Goal: Task Accomplishment & Management: Complete application form

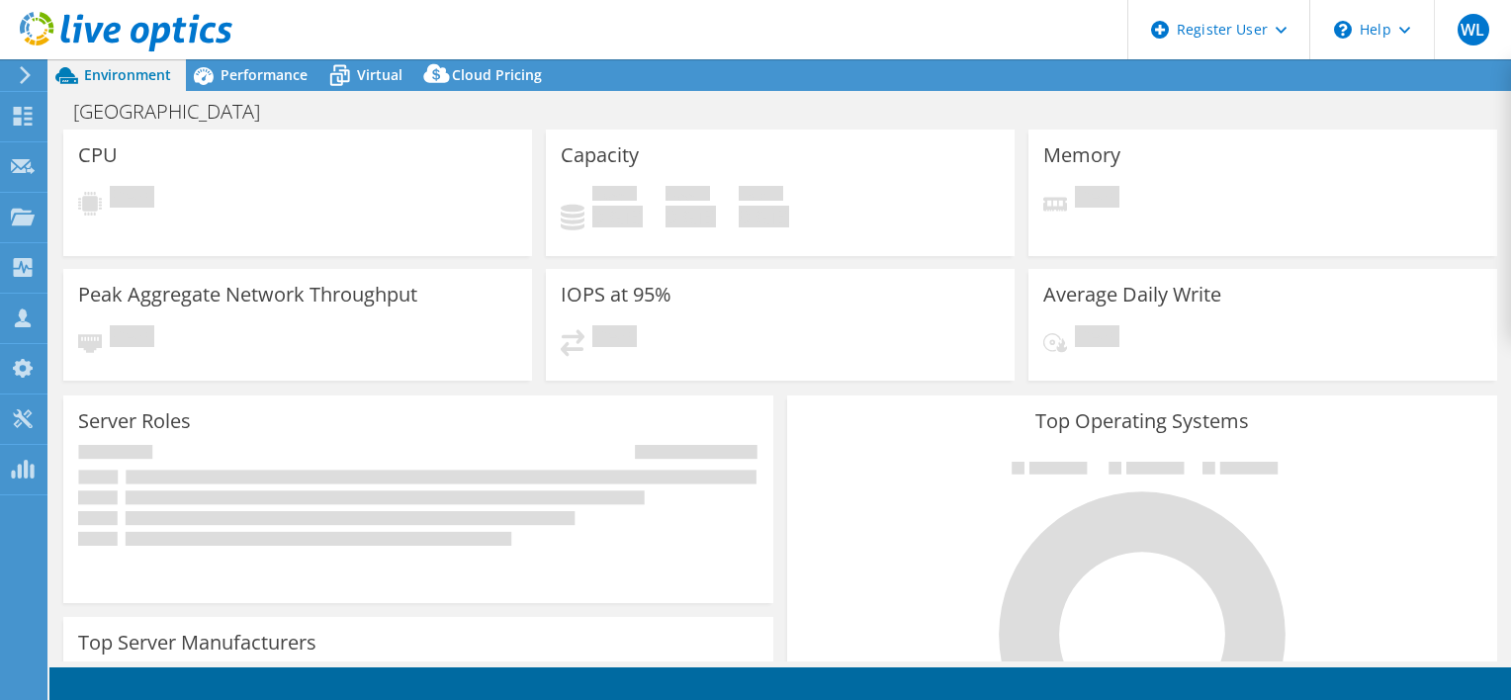
select select "USD"
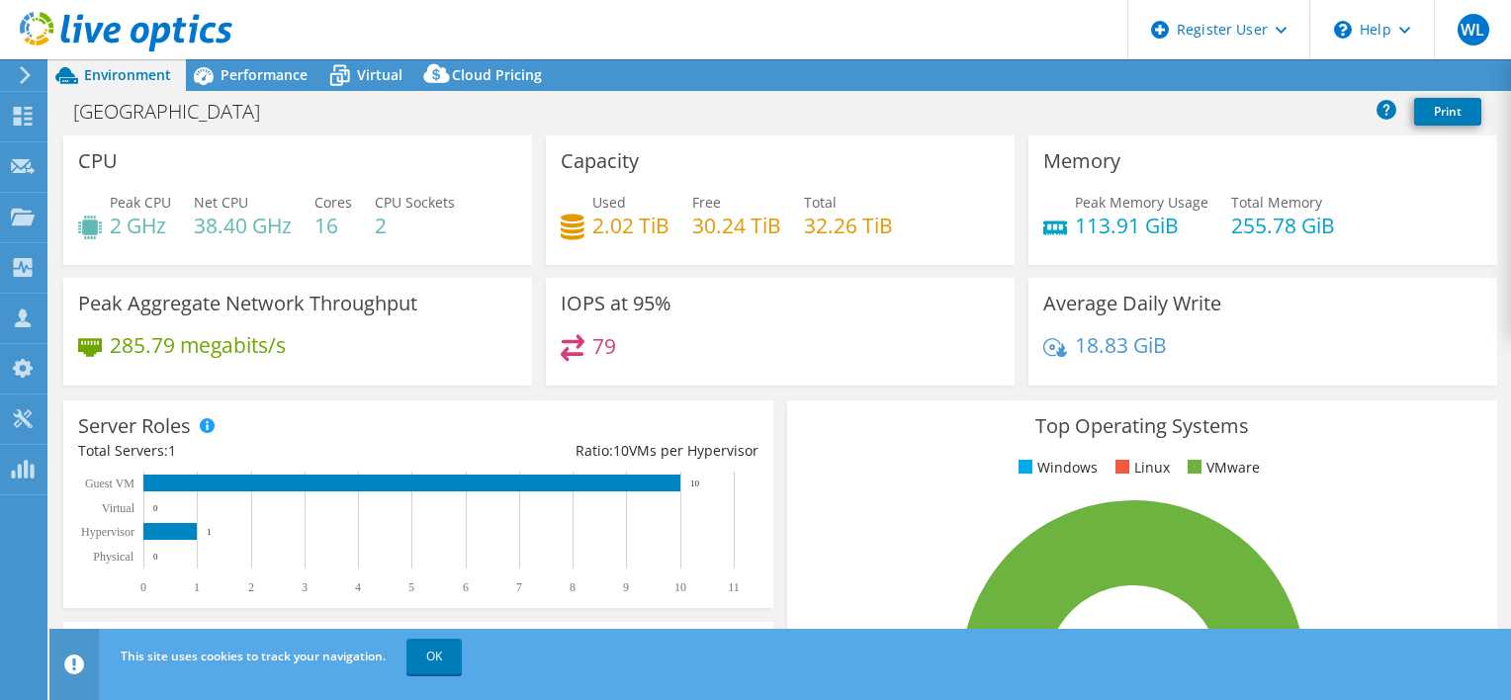
drag, startPoint x: 442, startPoint y: 158, endPoint x: 455, endPoint y: 115, distance: 45.4
drag, startPoint x: 455, startPoint y: 115, endPoint x: 931, endPoint y: 127, distance: 475.9
click at [950, 125] on div "Flathead County Print" at bounding box center [780, 111] width 1462 height 37
click at [261, 65] on span "Performance" at bounding box center [264, 74] width 87 height 19
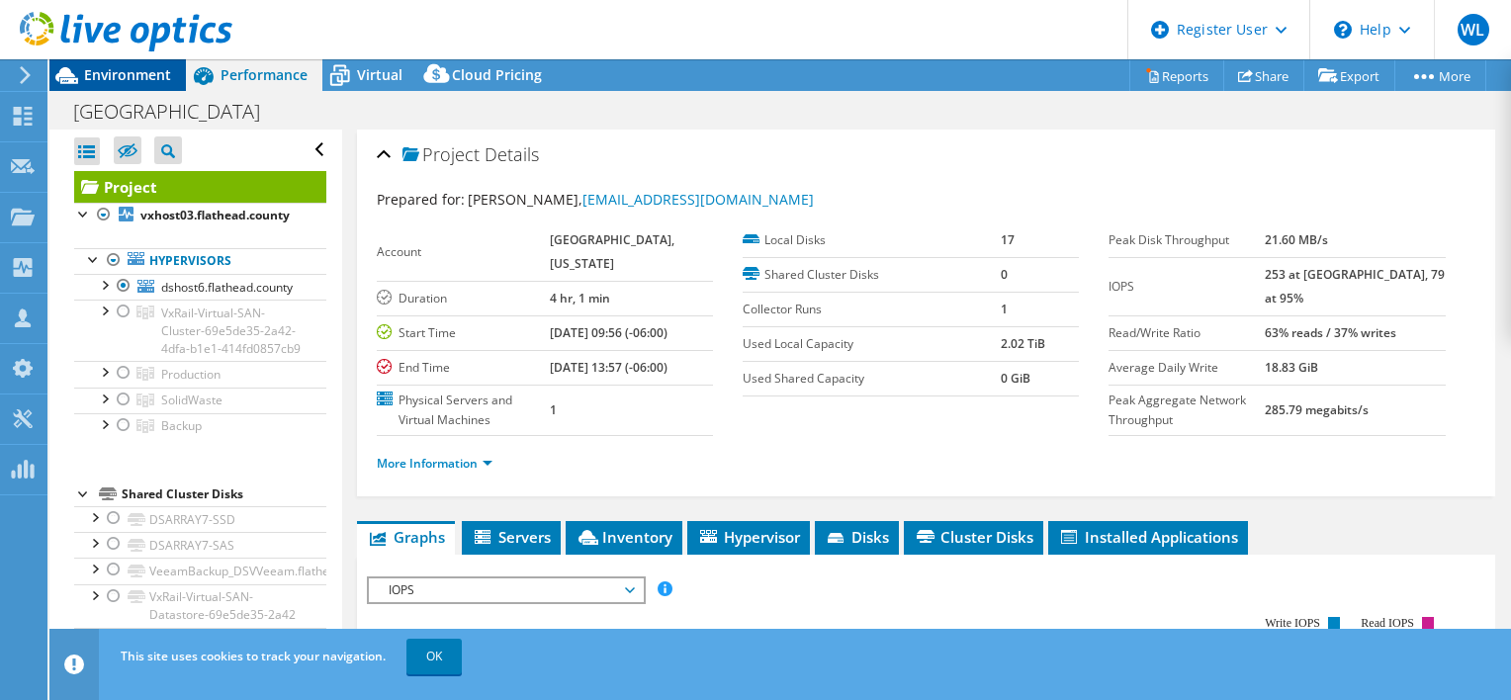
click at [158, 78] on span "Environment" at bounding box center [127, 74] width 87 height 19
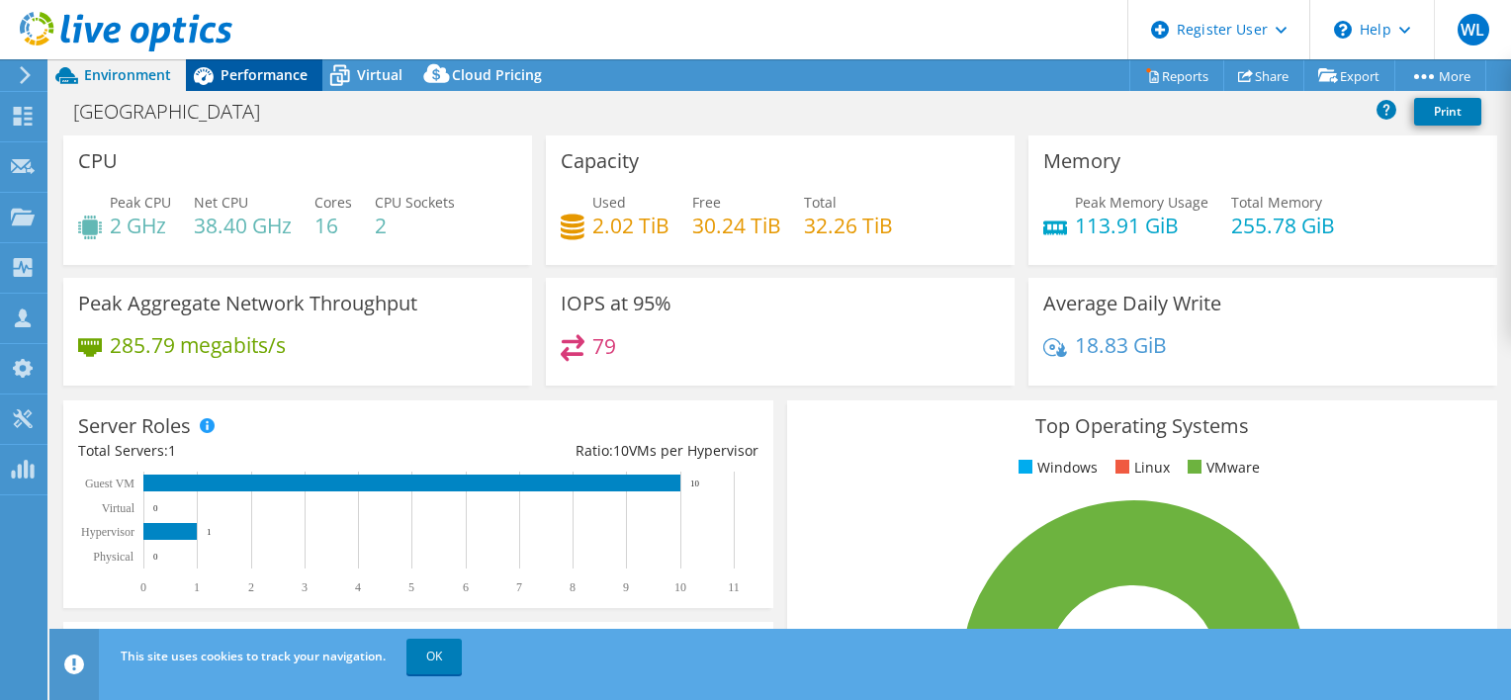
click at [295, 79] on span "Performance" at bounding box center [264, 74] width 87 height 19
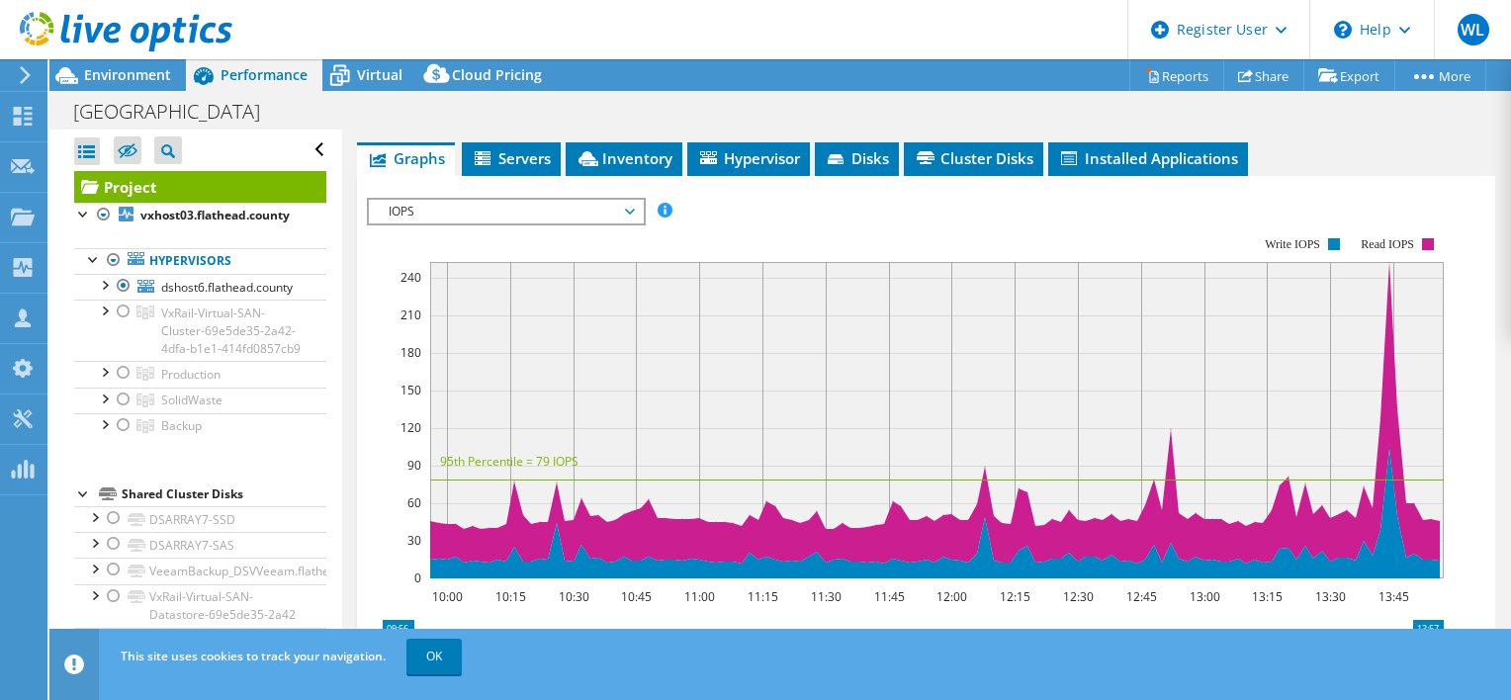
scroll to position [297, 0]
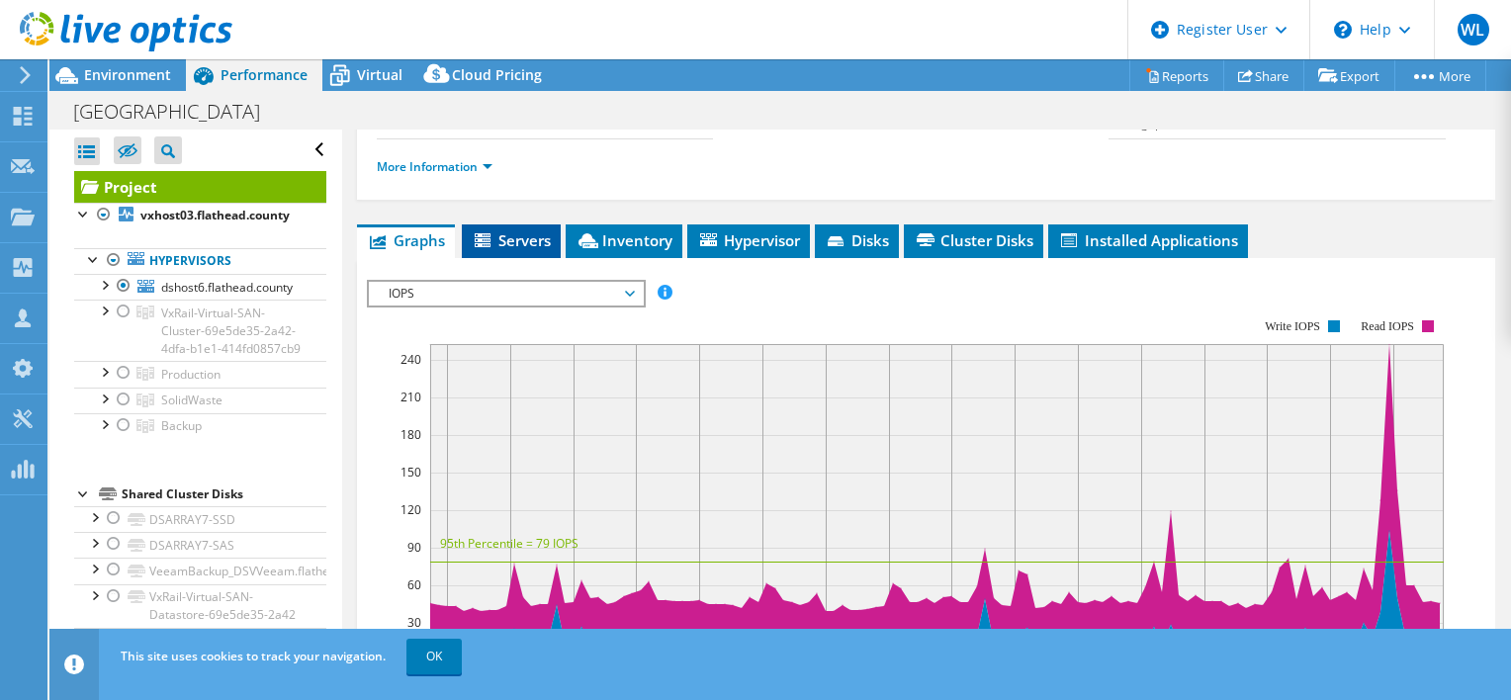
click at [514, 250] on span "Servers" at bounding box center [511, 240] width 79 height 20
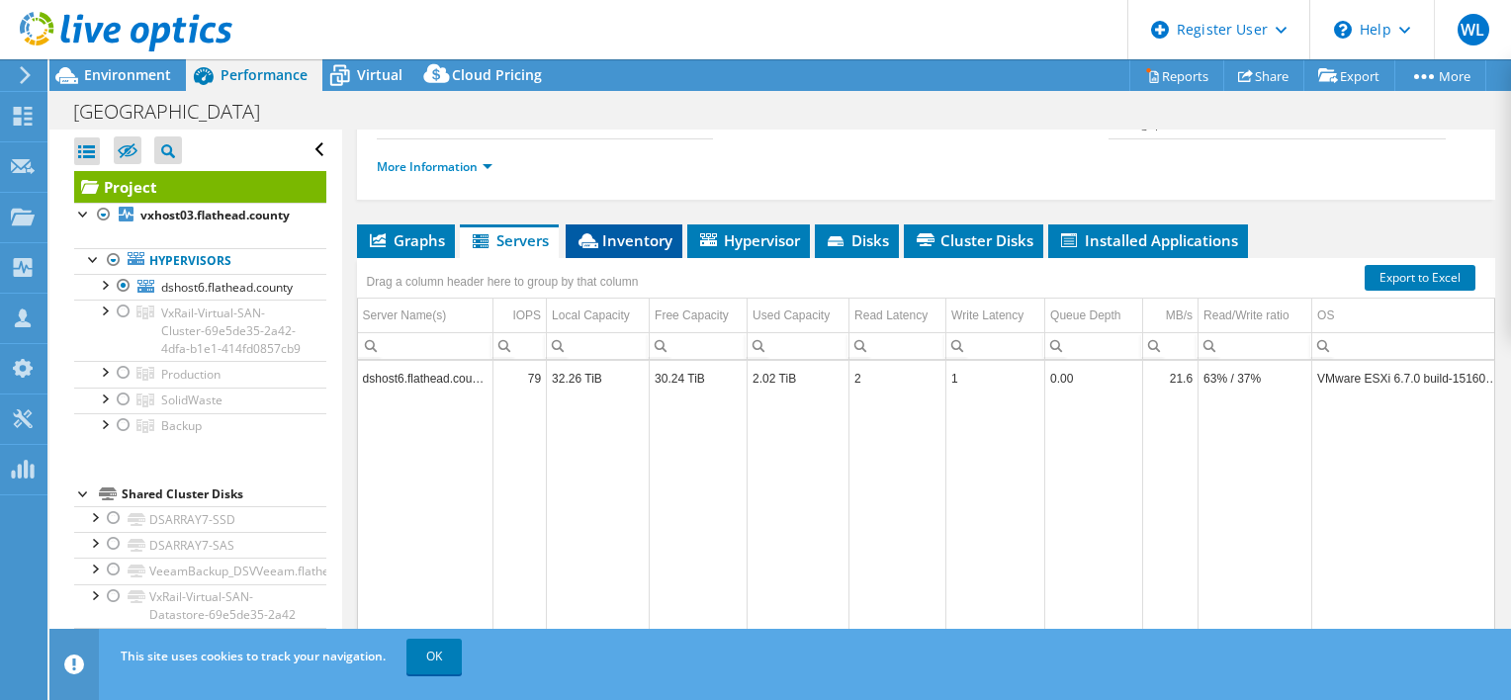
click at [637, 250] on span "Inventory" at bounding box center [624, 240] width 97 height 20
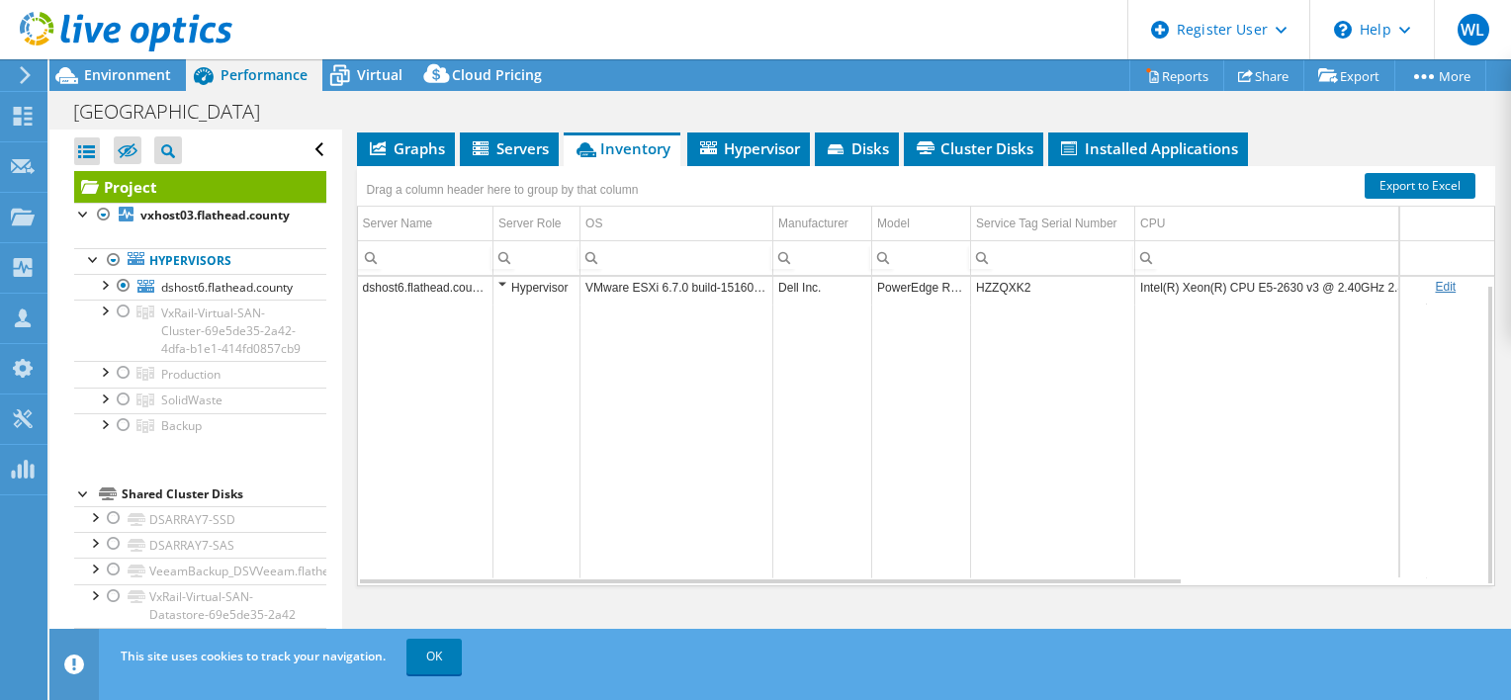
scroll to position [433, 0]
click at [730, 158] on li "Hypervisor" at bounding box center [748, 150] width 123 height 34
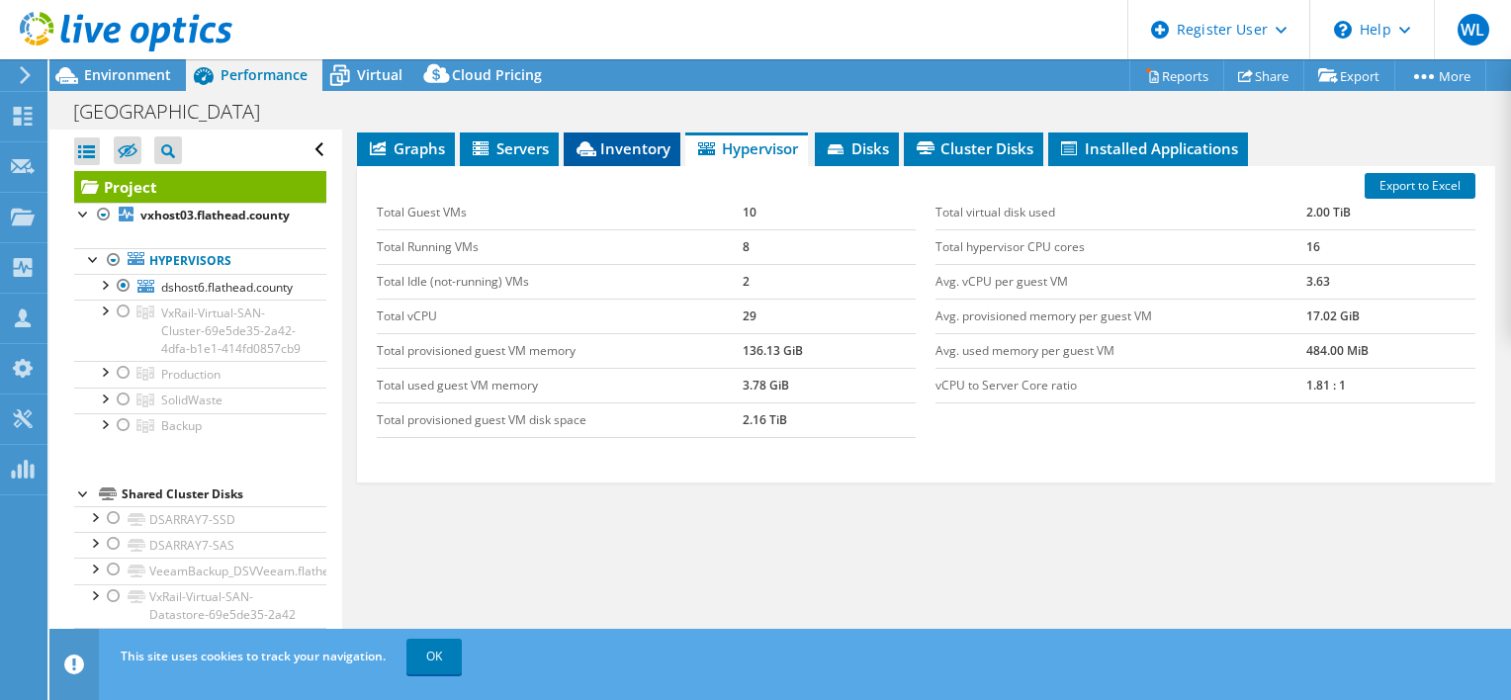
click at [659, 162] on li "Inventory" at bounding box center [622, 150] width 117 height 34
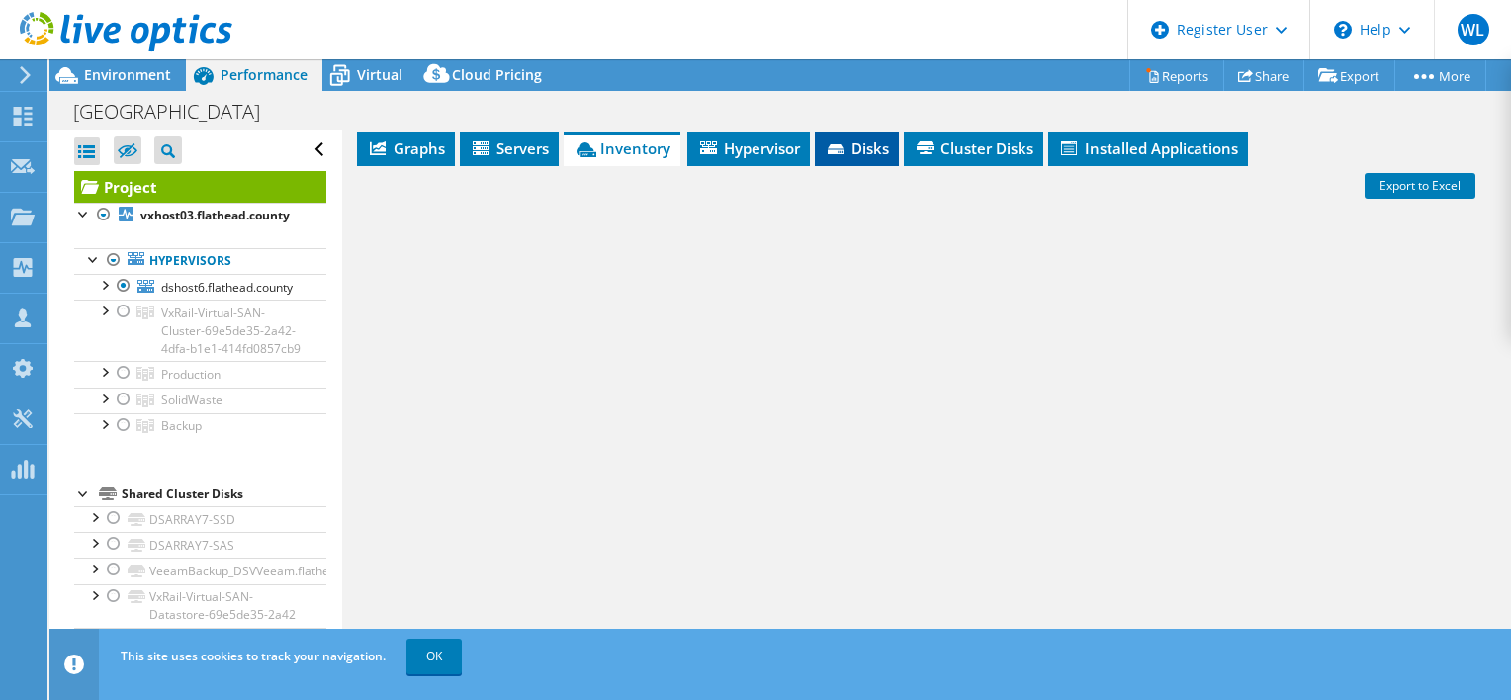
click at [889, 144] on span "Disks" at bounding box center [857, 148] width 64 height 20
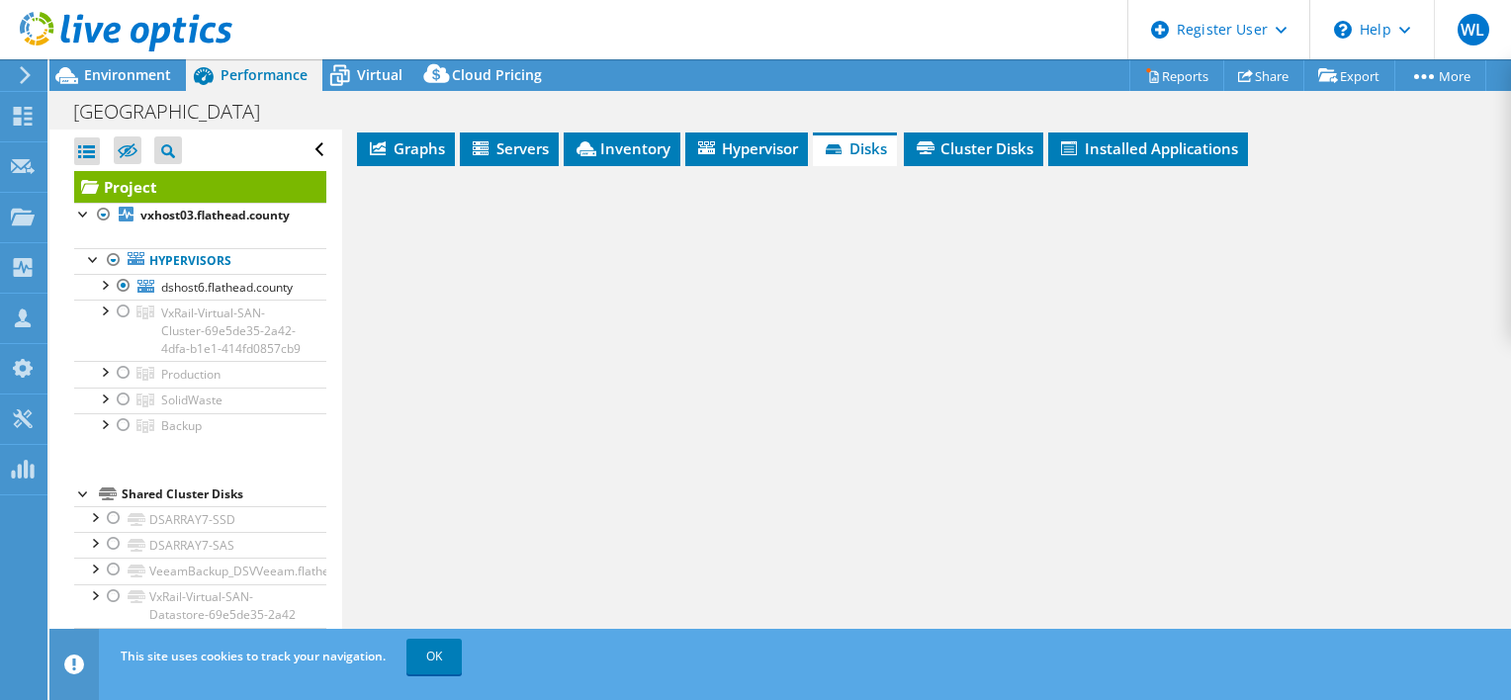
scroll to position [0, 0]
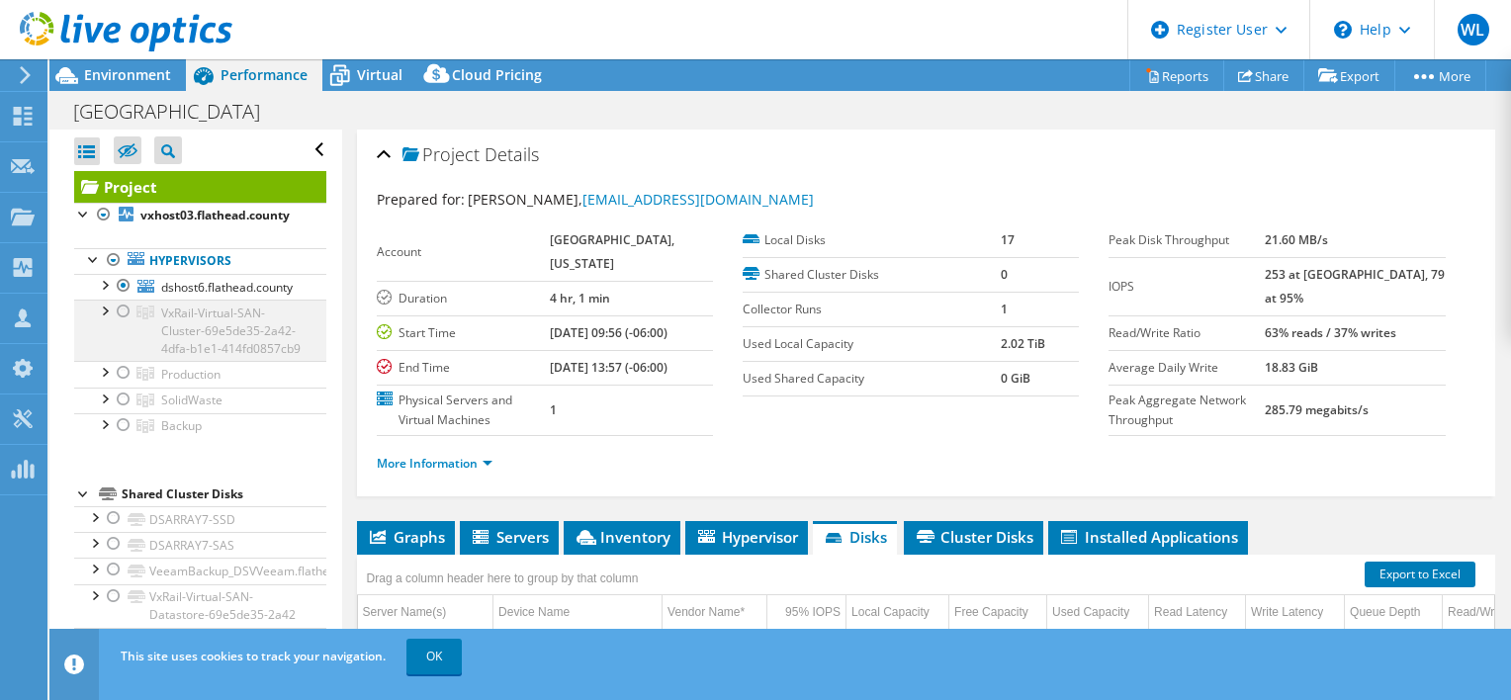
click at [117, 307] on div at bounding box center [124, 312] width 20 height 24
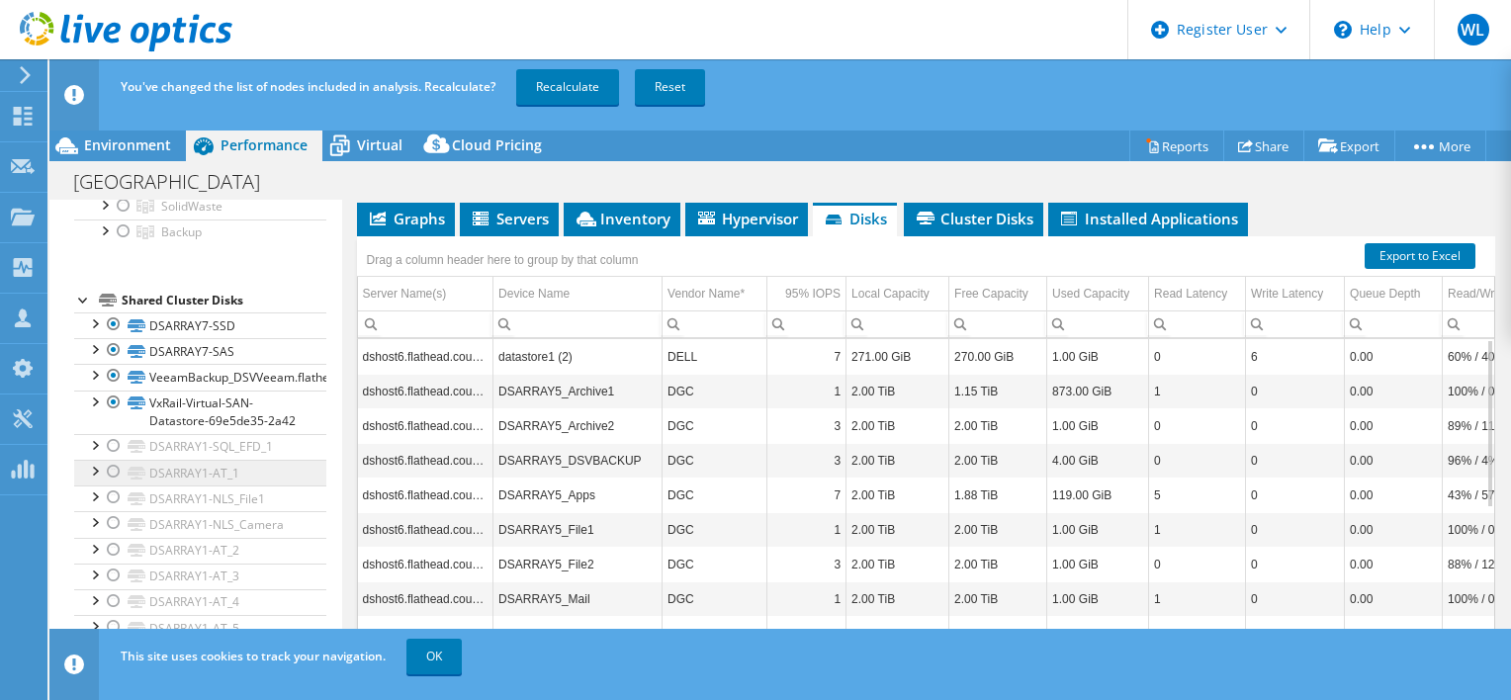
scroll to position [297, 0]
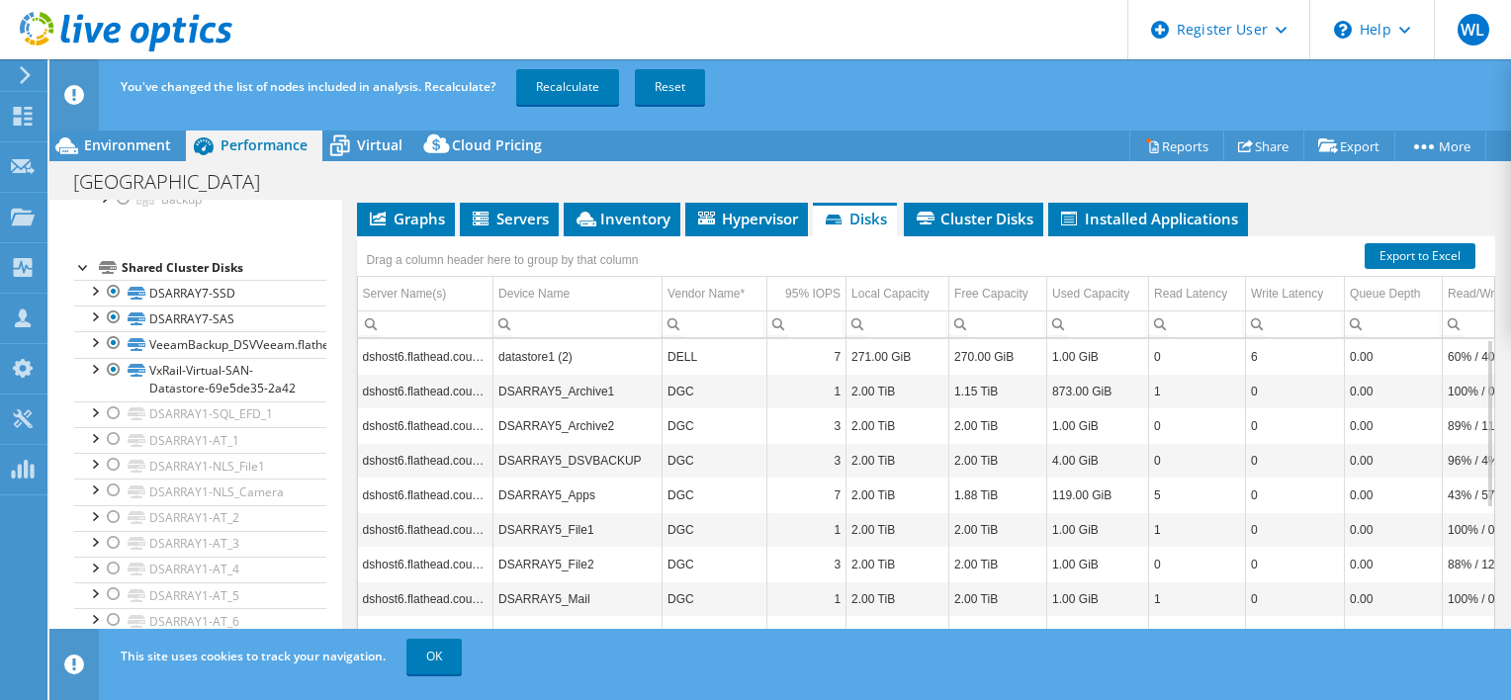
click at [878, 360] on td "271.00 GiB" at bounding box center [898, 356] width 103 height 35
drag, startPoint x: 896, startPoint y: 352, endPoint x: 852, endPoint y: 351, distance: 44.5
click at [852, 351] on td "271.00 GiB" at bounding box center [898, 356] width 103 height 35
drag, startPoint x: 852, startPoint y: 351, endPoint x: 807, endPoint y: 170, distance: 186.4
click at [807, 170] on div "Flathead County Print" at bounding box center [780, 181] width 1462 height 37
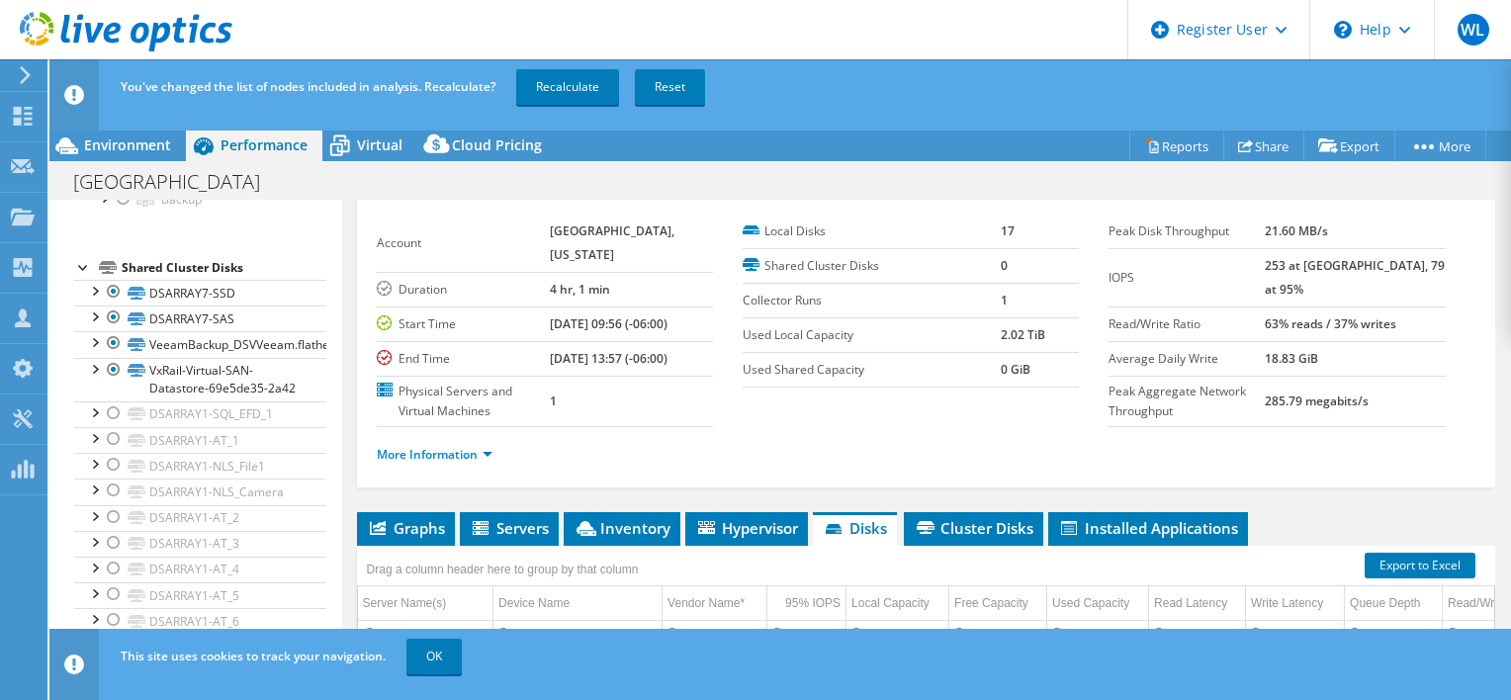
scroll to position [0, 0]
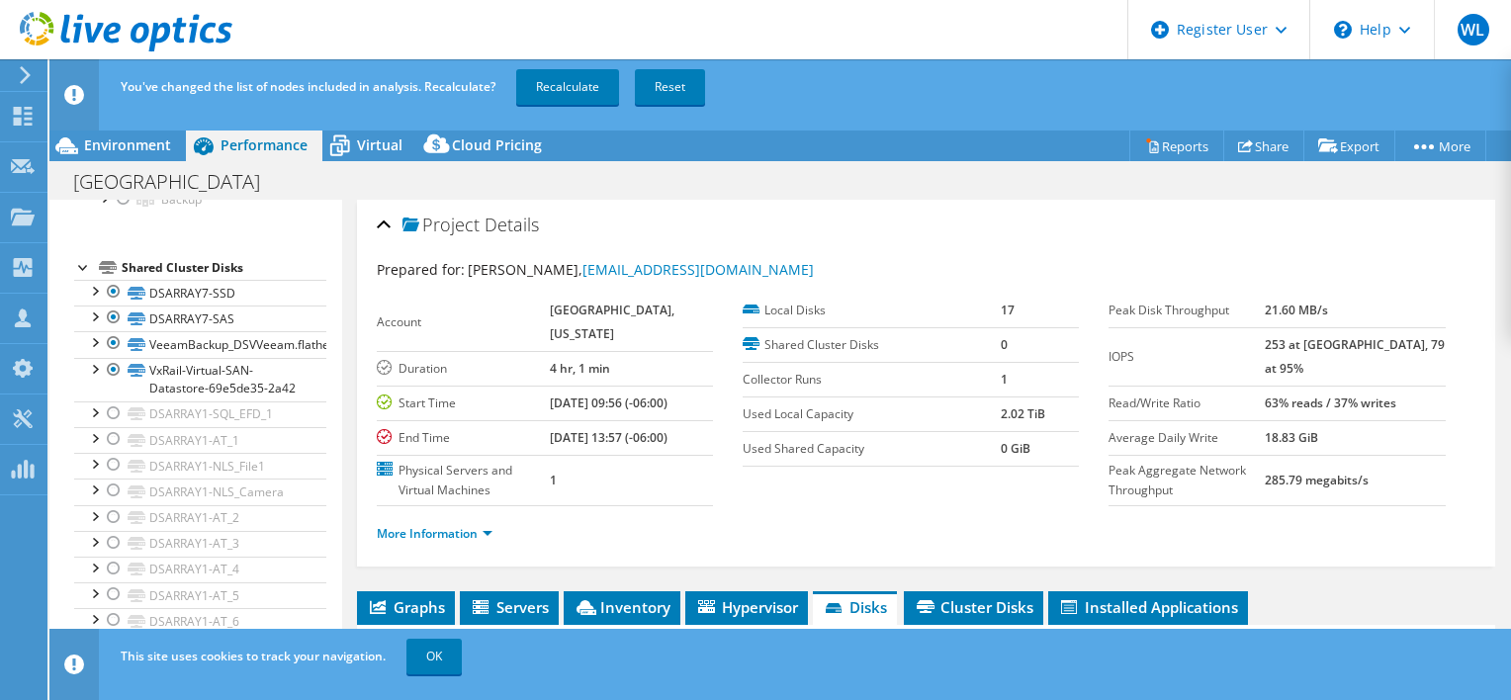
click at [907, 262] on div "Prepared for: David Louie, dlouie@flatheadcounty.gov" at bounding box center [926, 270] width 1099 height 23
click at [827, 241] on div "Project Details" at bounding box center [926, 226] width 1099 height 43
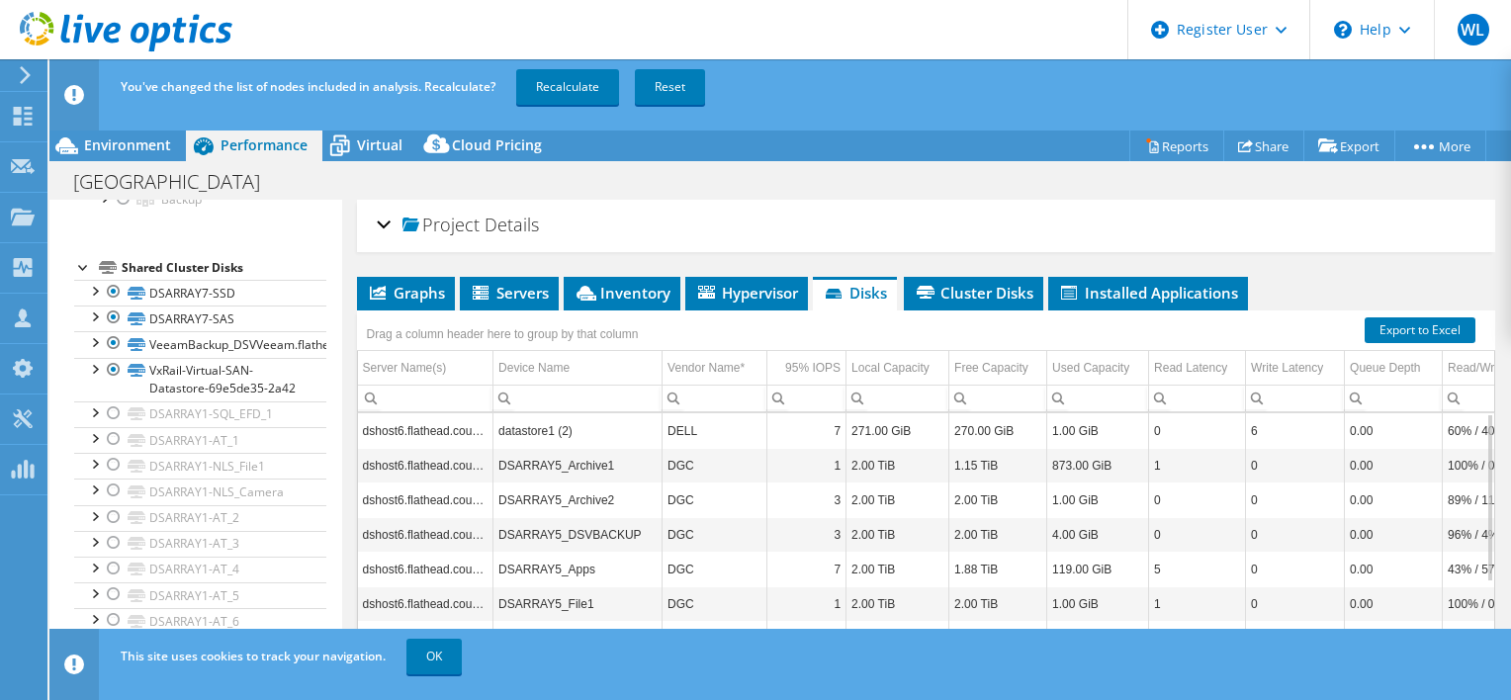
click at [377, 214] on div "Project Details" at bounding box center [926, 226] width 1099 height 43
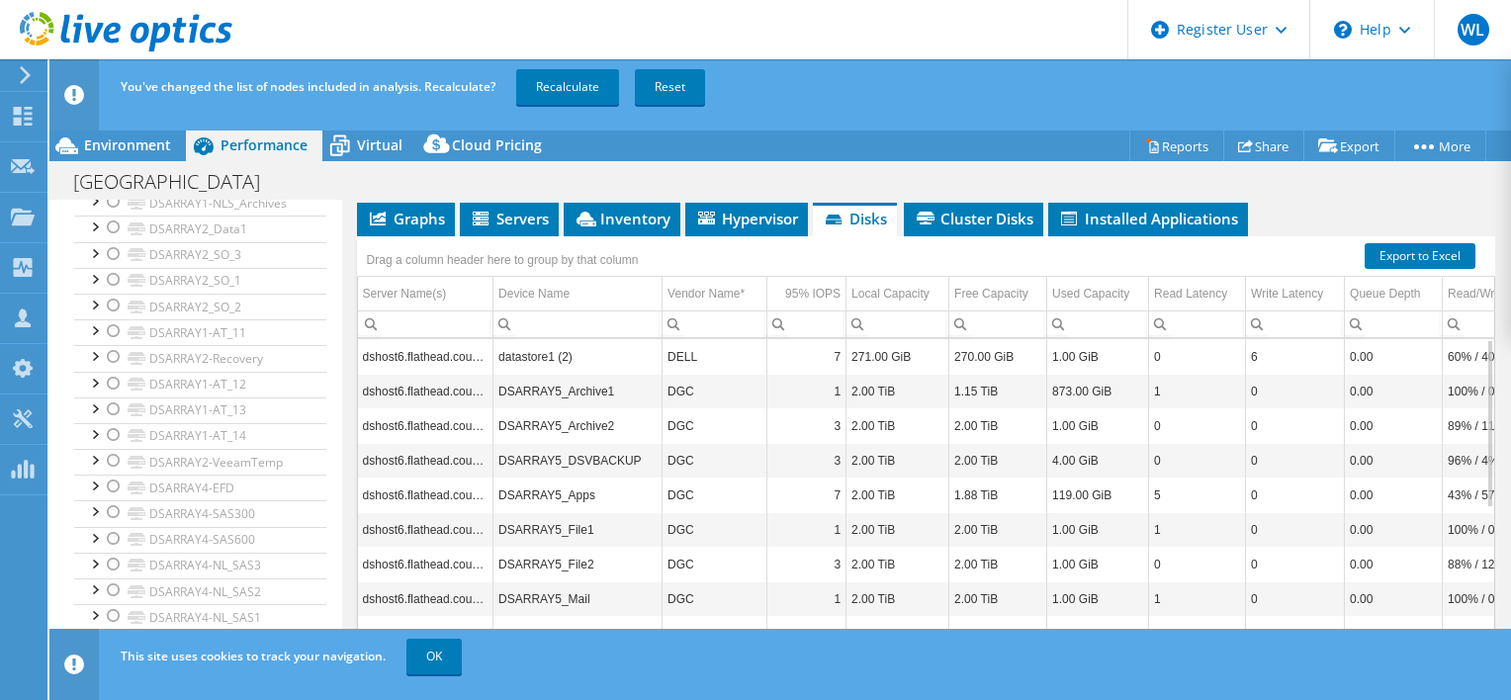
scroll to position [433, 0]
click at [738, 158] on div "Project Actions Project Actions Reports Share Export vSAN ReadyNode Sizer" at bounding box center [780, 146] width 1462 height 32
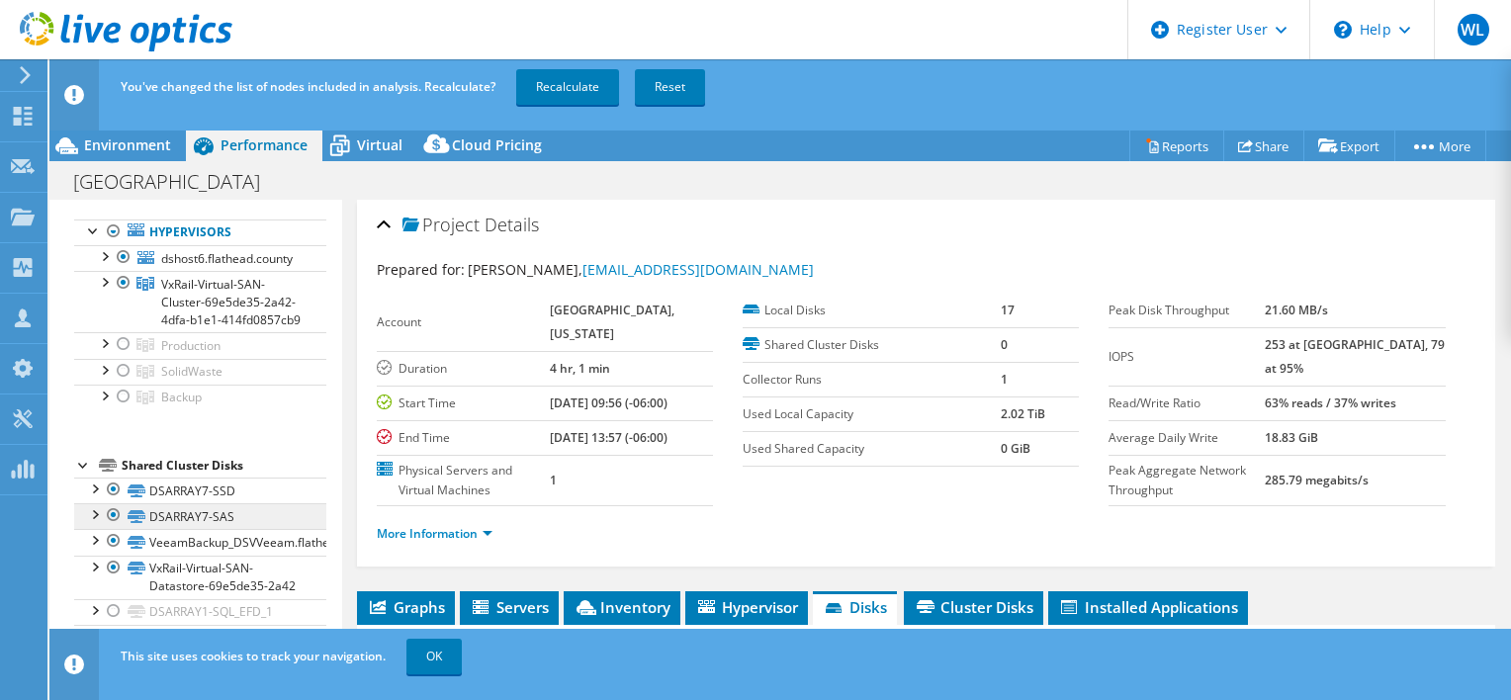
scroll to position [198, 0]
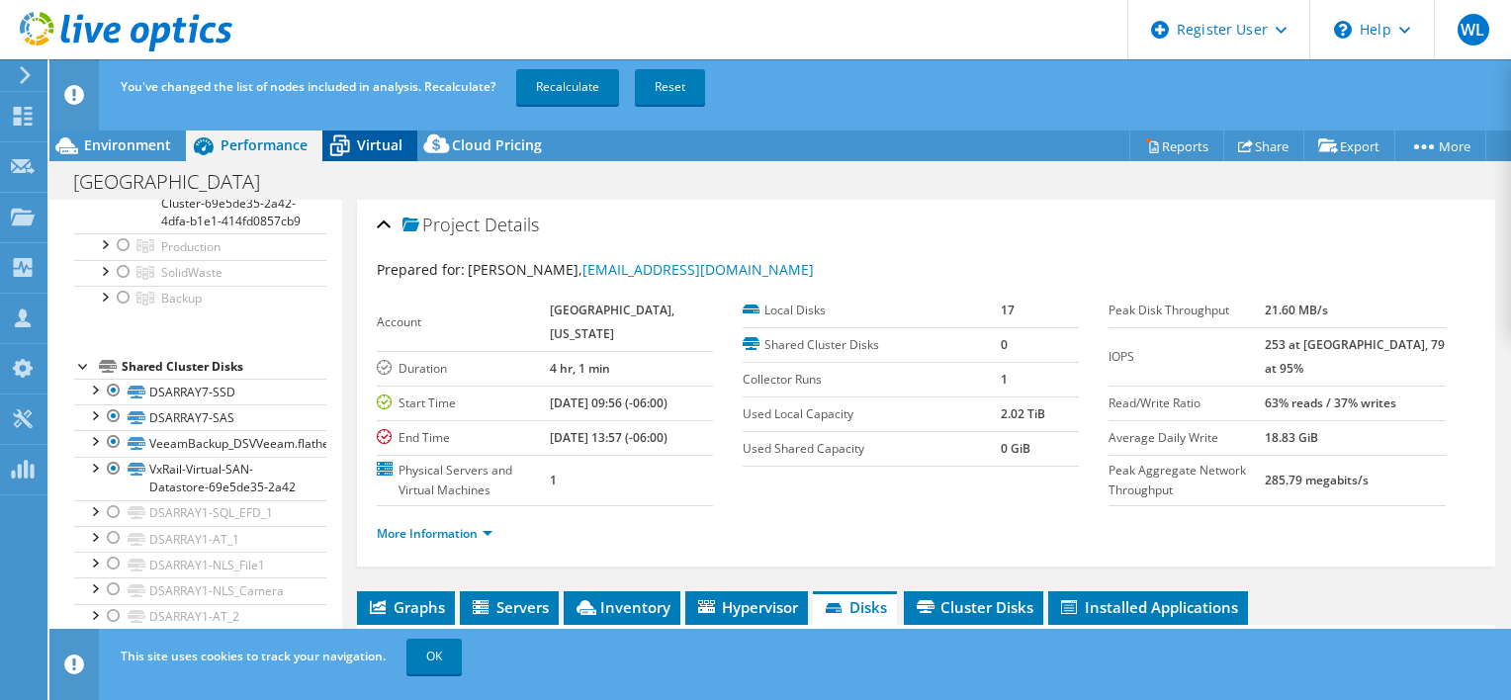
click at [346, 142] on icon at bounding box center [339, 146] width 35 height 35
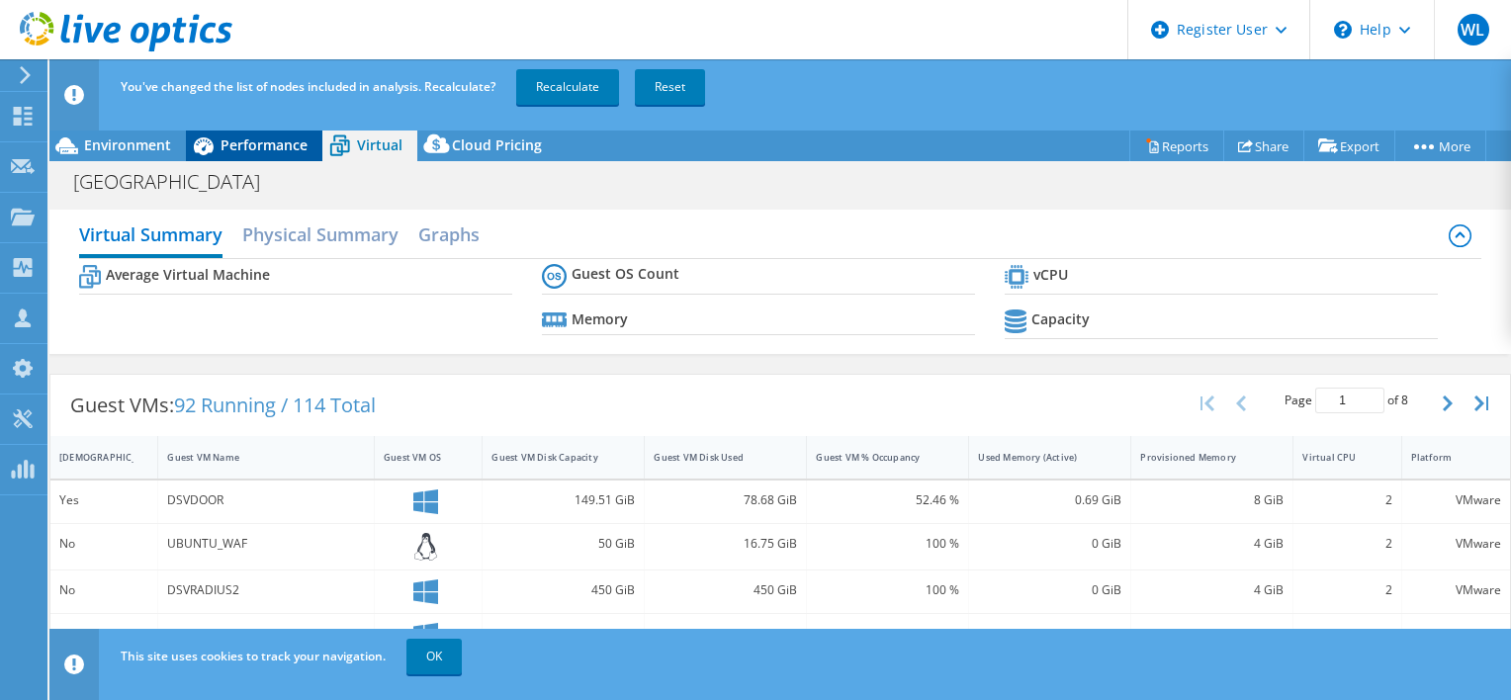
click at [293, 150] on span "Performance" at bounding box center [264, 145] width 87 height 19
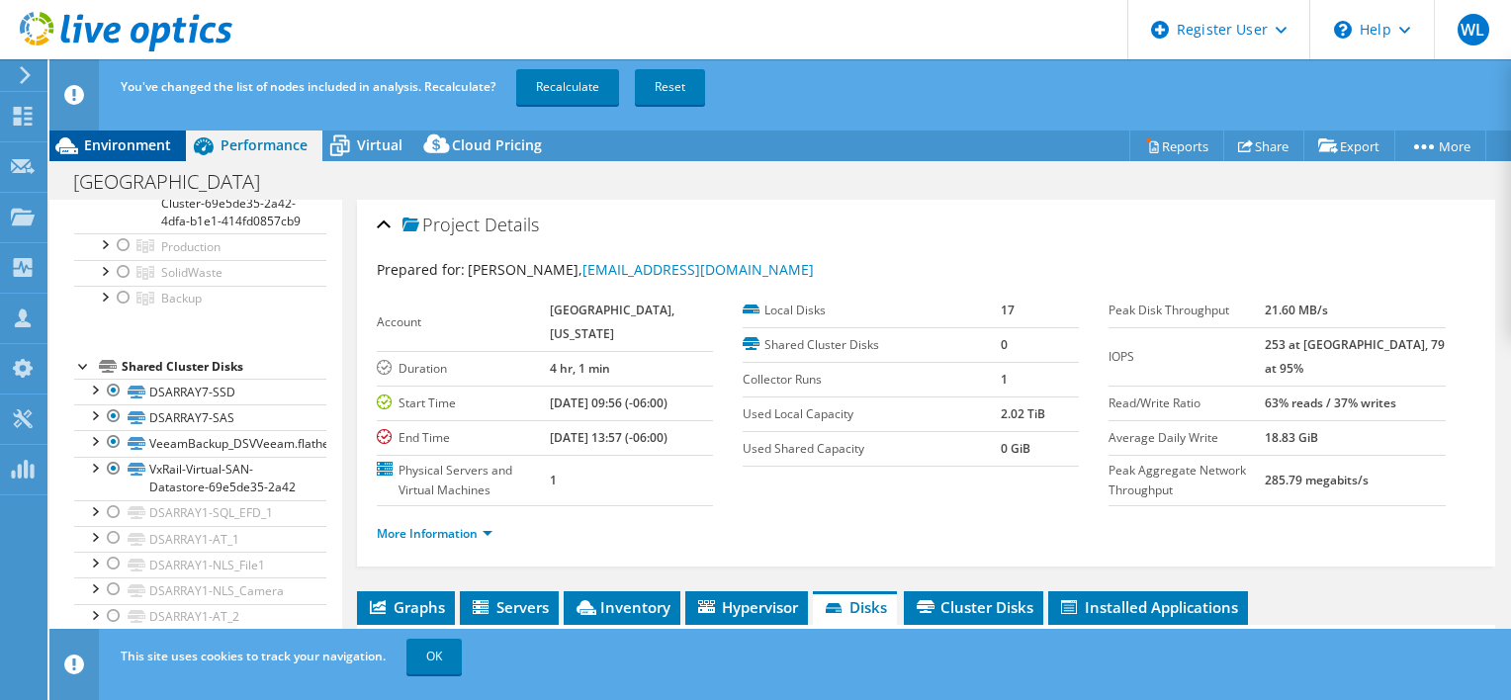
click at [167, 143] on span "Environment" at bounding box center [127, 145] width 87 height 19
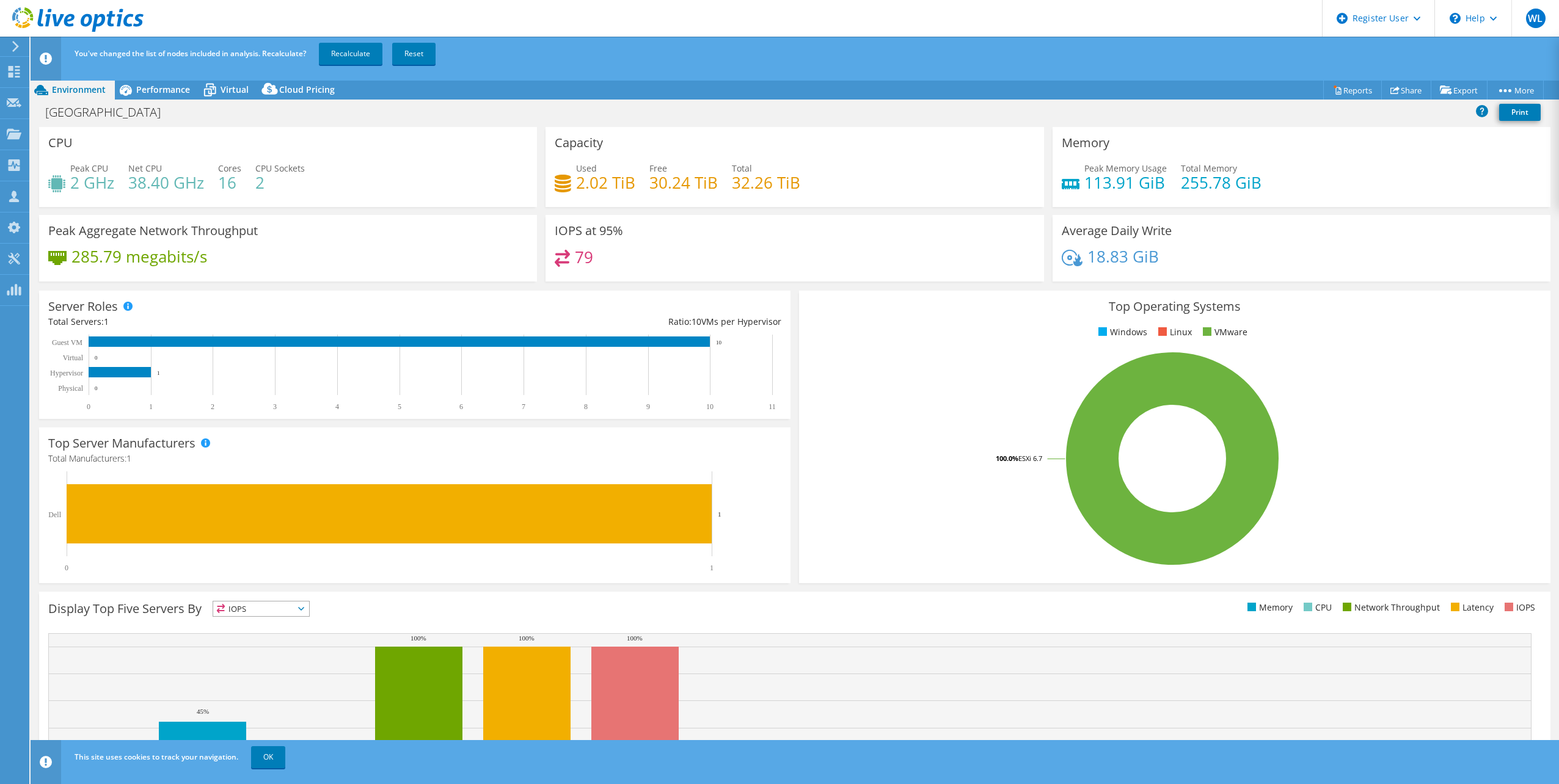
click at [11, 17] on div at bounding box center [72, 20] width 143 height 41
click at [27, 19] on icon at bounding box center [78, 20] width 132 height 25
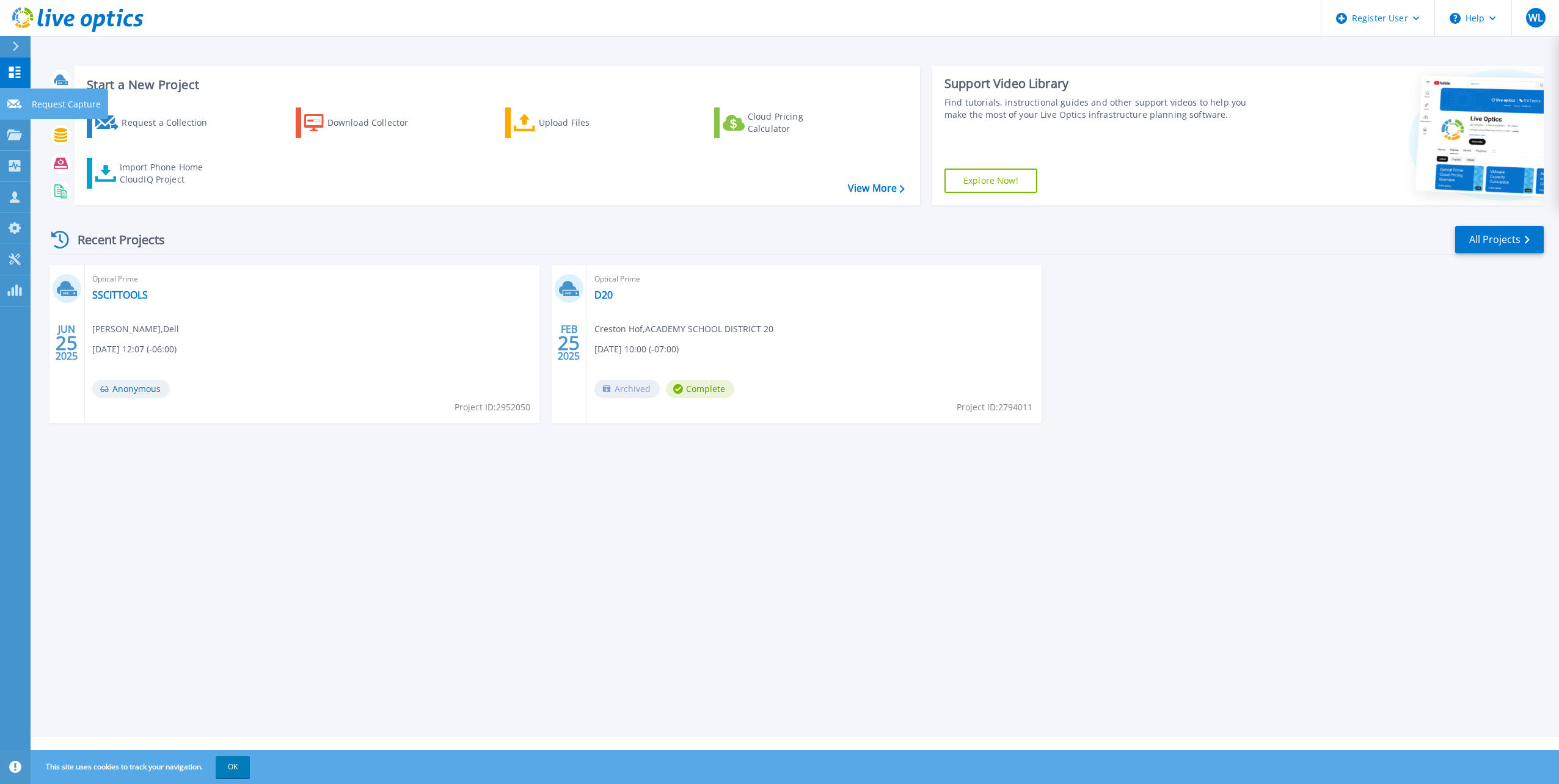
click at [12, 96] on link "Request Capture Request Capture" at bounding box center [15, 104] width 30 height 31
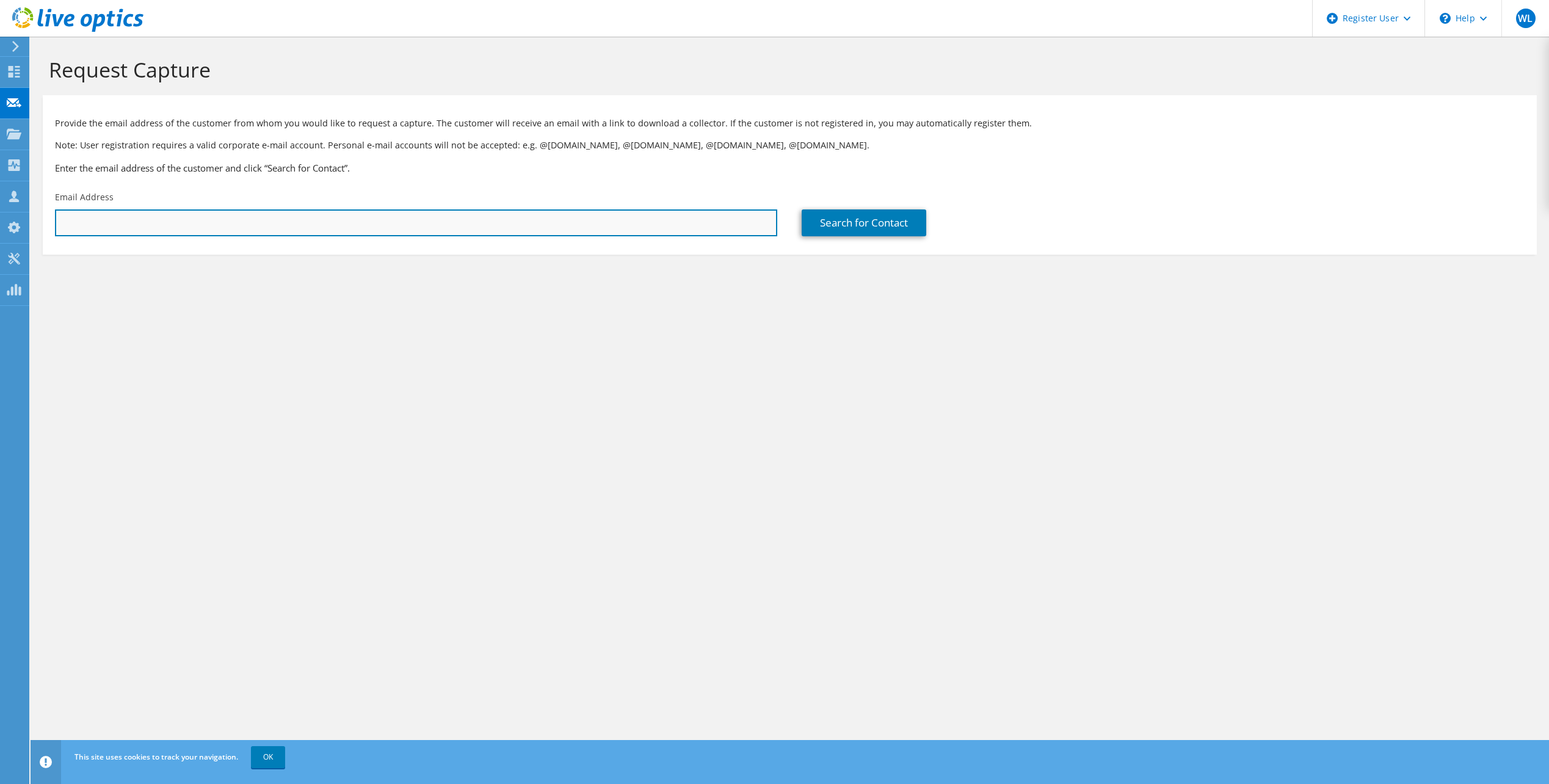
click at [144, 225] on input "text" at bounding box center [416, 223] width 722 height 27
paste input "bmikkelson@flatheadcounty.gov"
click at [450, 231] on input "bmikkelson@flatheadcounty.gov" at bounding box center [416, 223] width 722 height 27
type input "bmikkelson@flatheadcounty.gov"
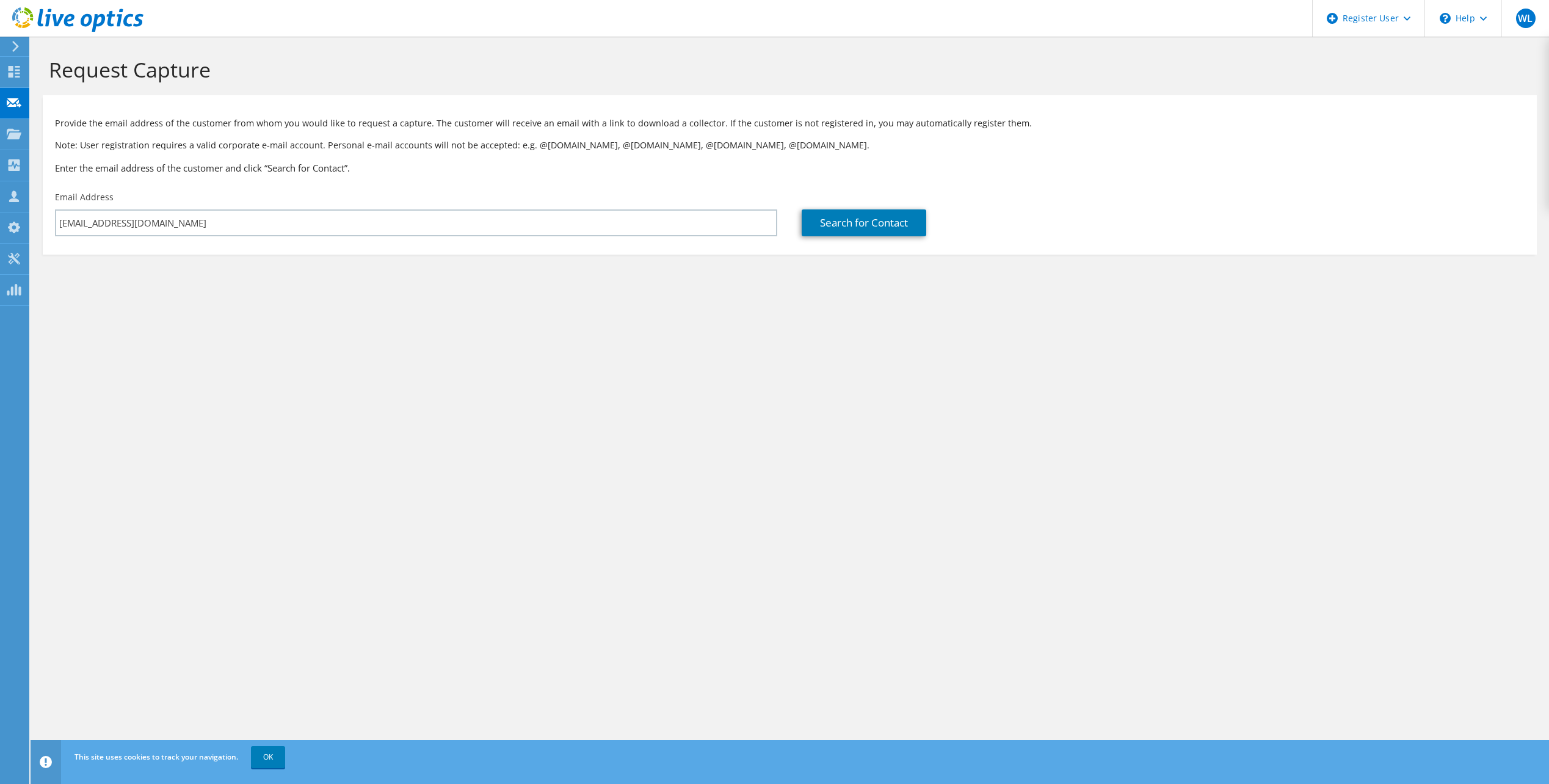
click at [399, 157] on div "Provide the email address of the customer from whom you would like to request a…" at bounding box center [790, 143] width 1494 height 84
drag, startPoint x: 336, startPoint y: 338, endPoint x: 739, endPoint y: 254, distance: 411.7
click at [336, 338] on div "Request Capture Provide the email address of the customer from whom you would l…" at bounding box center [790, 410] width 1519 height 748
click at [866, 223] on link "Search for Contact" at bounding box center [864, 223] width 125 height 27
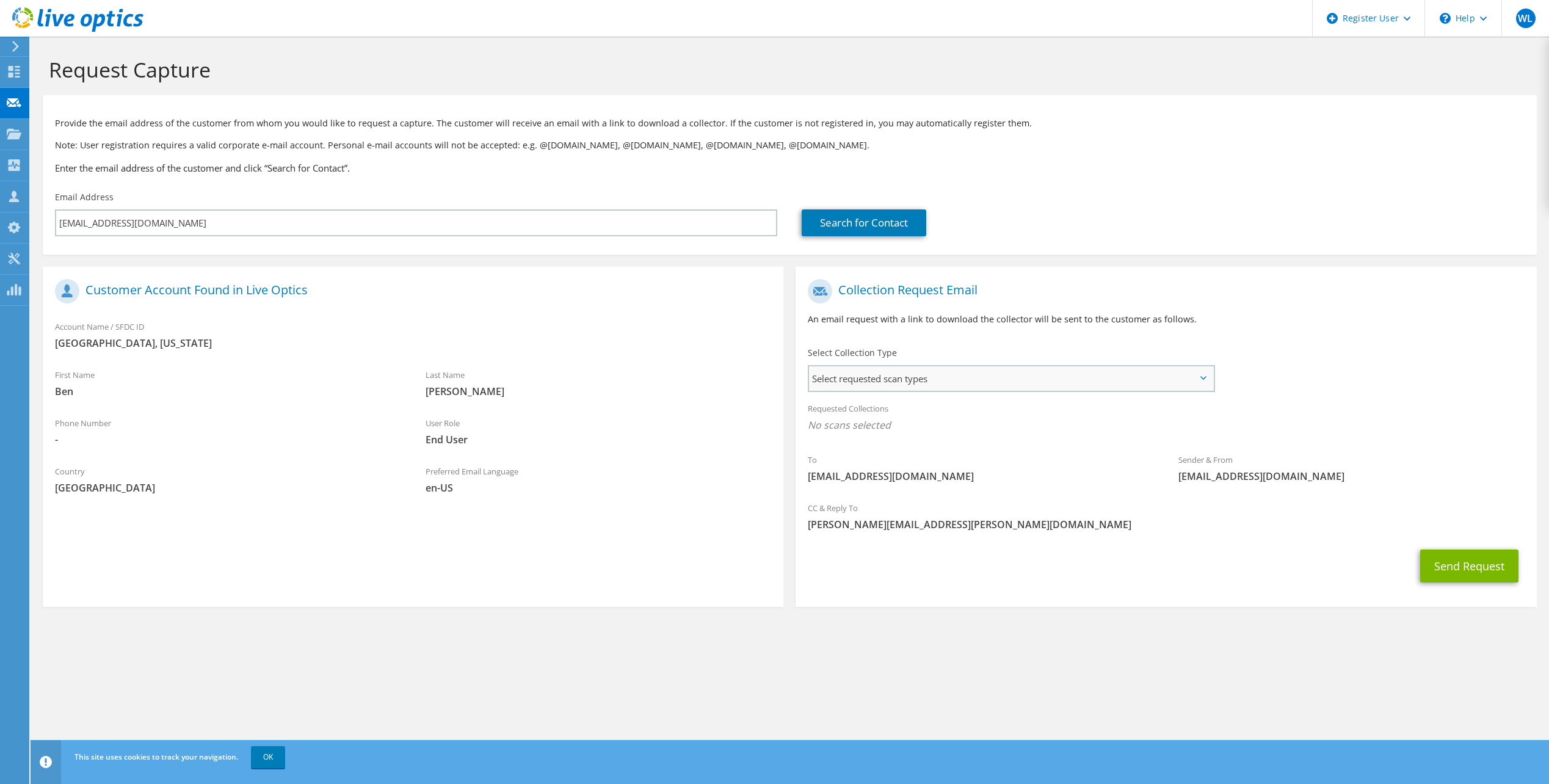
click at [905, 377] on span "Select requested scan types" at bounding box center [1011, 378] width 404 height 25
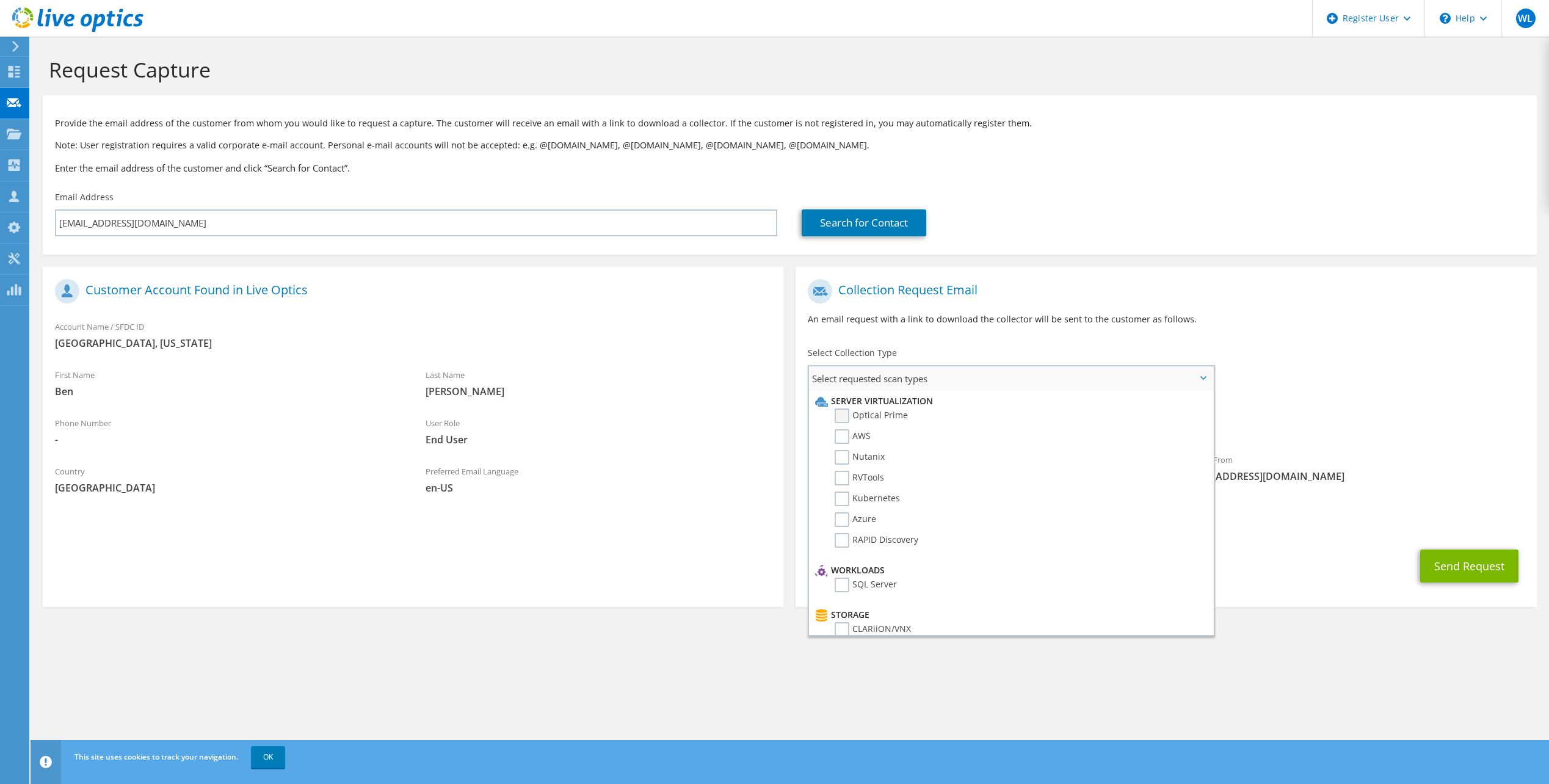
click at [840, 414] on label "Optical Prime" at bounding box center [871, 416] width 73 height 15
click at [0, 0] on input "Optical Prime" at bounding box center [0, 0] width 0 height 0
click at [1113, 301] on h1 "Collection Request Email" at bounding box center [1163, 291] width 710 height 25
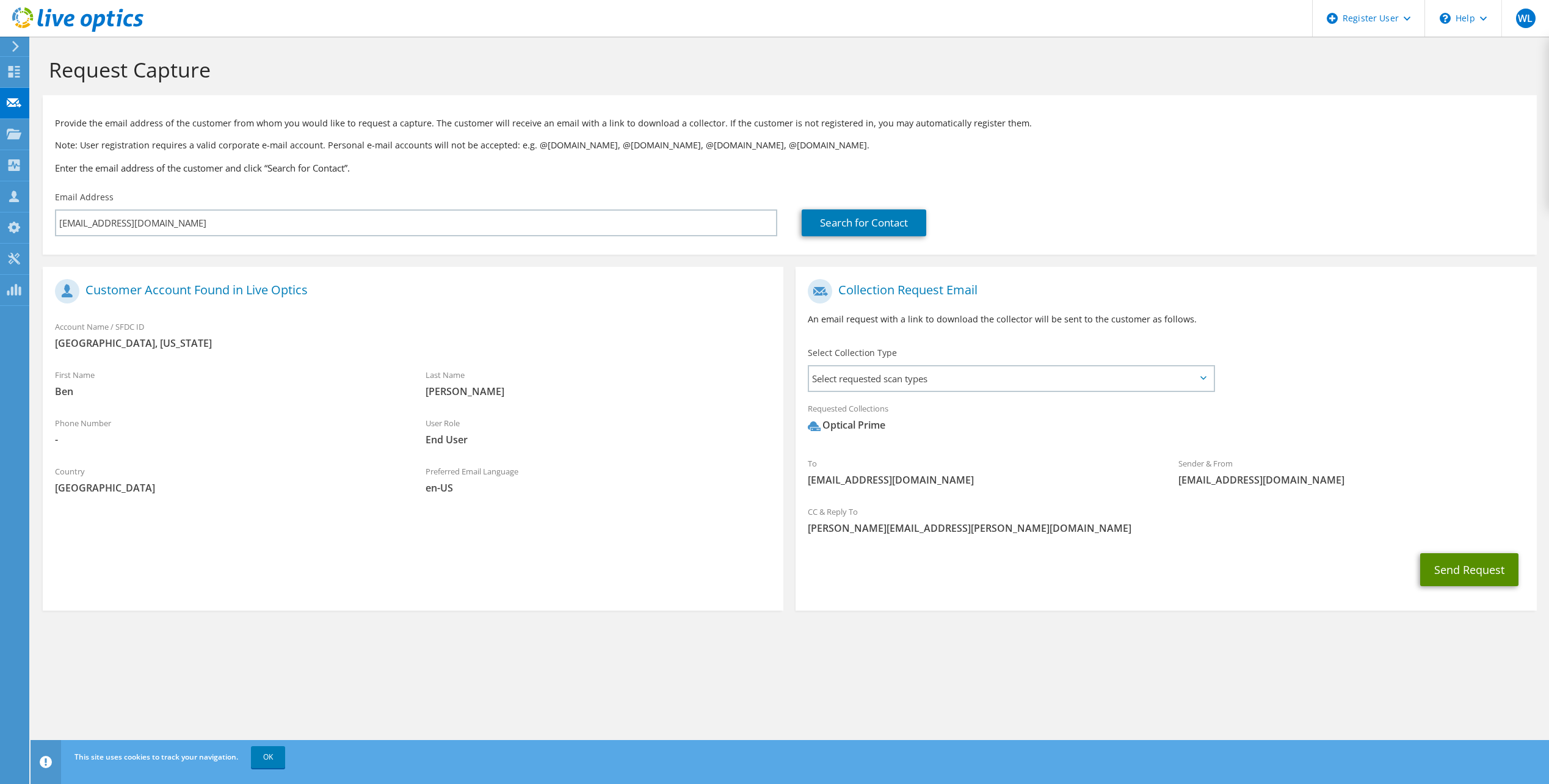
click at [1476, 568] on button "Send Request" at bounding box center [1469, 569] width 98 height 33
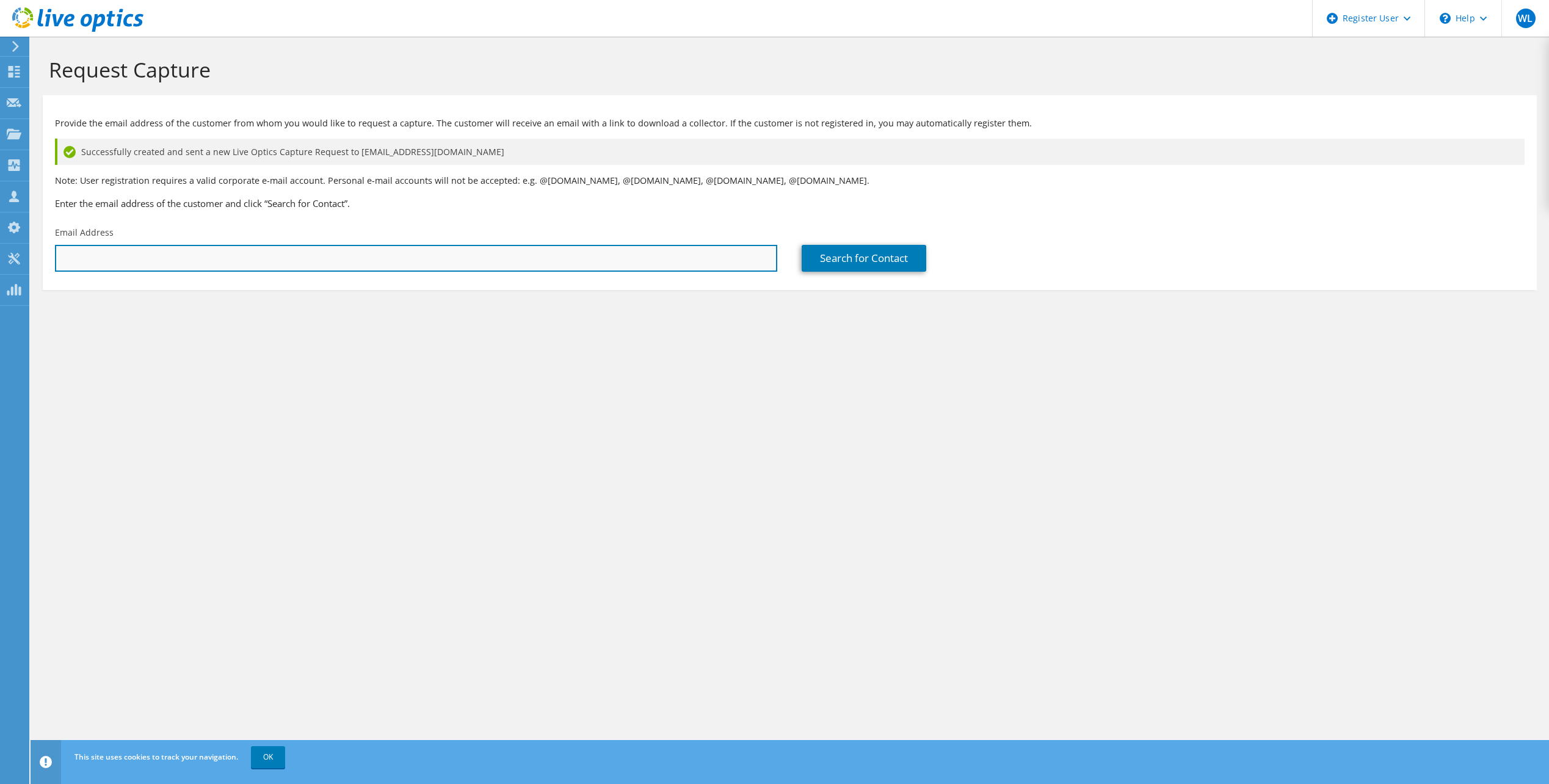
click at [320, 256] on input "text" at bounding box center [416, 259] width 722 height 27
paste input "[EMAIL_ADDRESS][DOMAIN_NAME]"
type input "[EMAIL_ADDRESS][DOMAIN_NAME]"
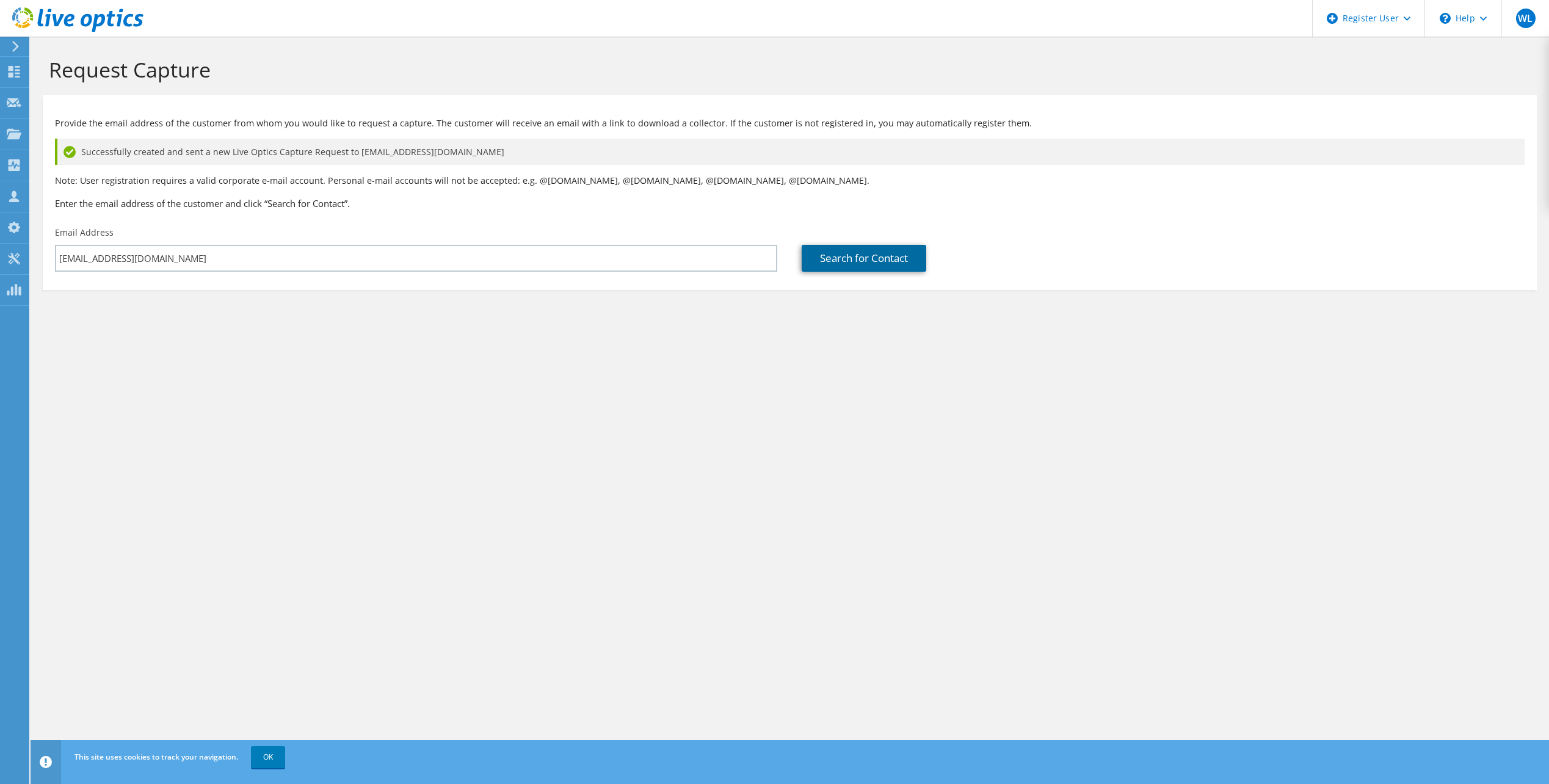
click at [817, 250] on link "Search for Contact" at bounding box center [864, 259] width 125 height 27
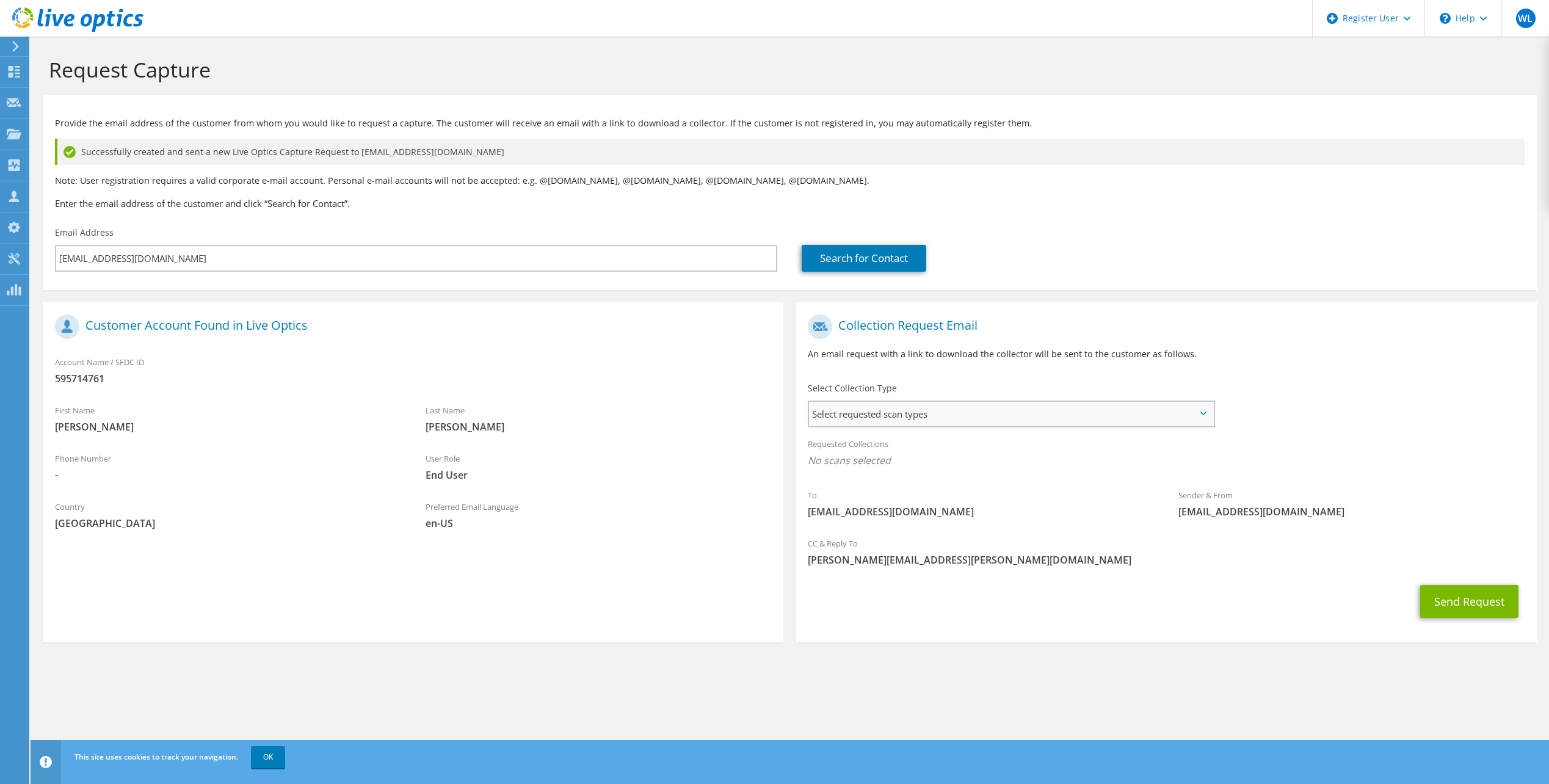
click at [888, 420] on span "Select requested scan types" at bounding box center [1011, 414] width 404 height 25
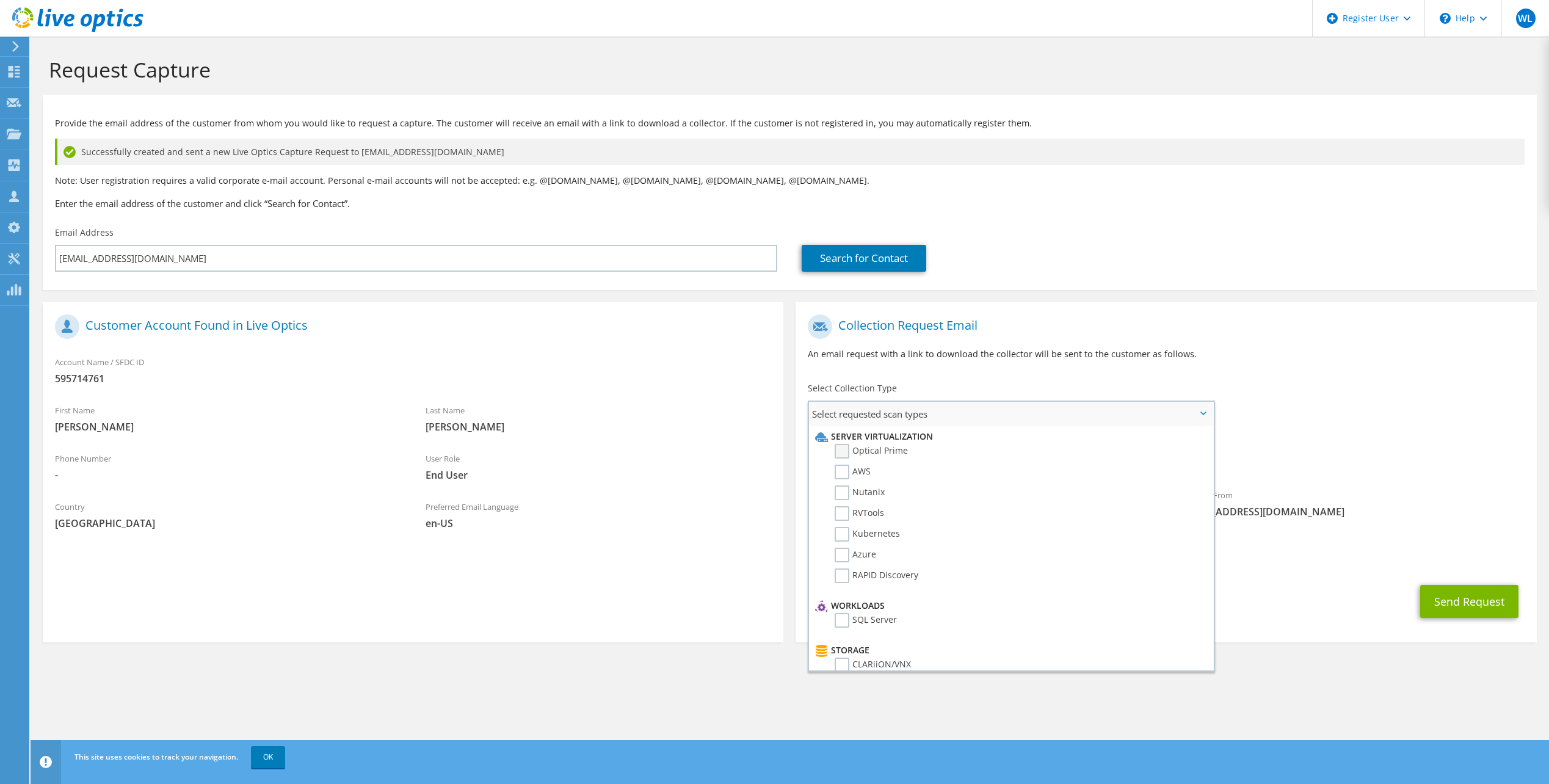
click at [849, 448] on label "Optical Prime" at bounding box center [871, 451] width 73 height 15
click at [0, 0] on input "Optical Prime" at bounding box center [0, 0] width 0 height 0
click at [1161, 273] on div "Search for Contact" at bounding box center [1163, 249] width 747 height 57
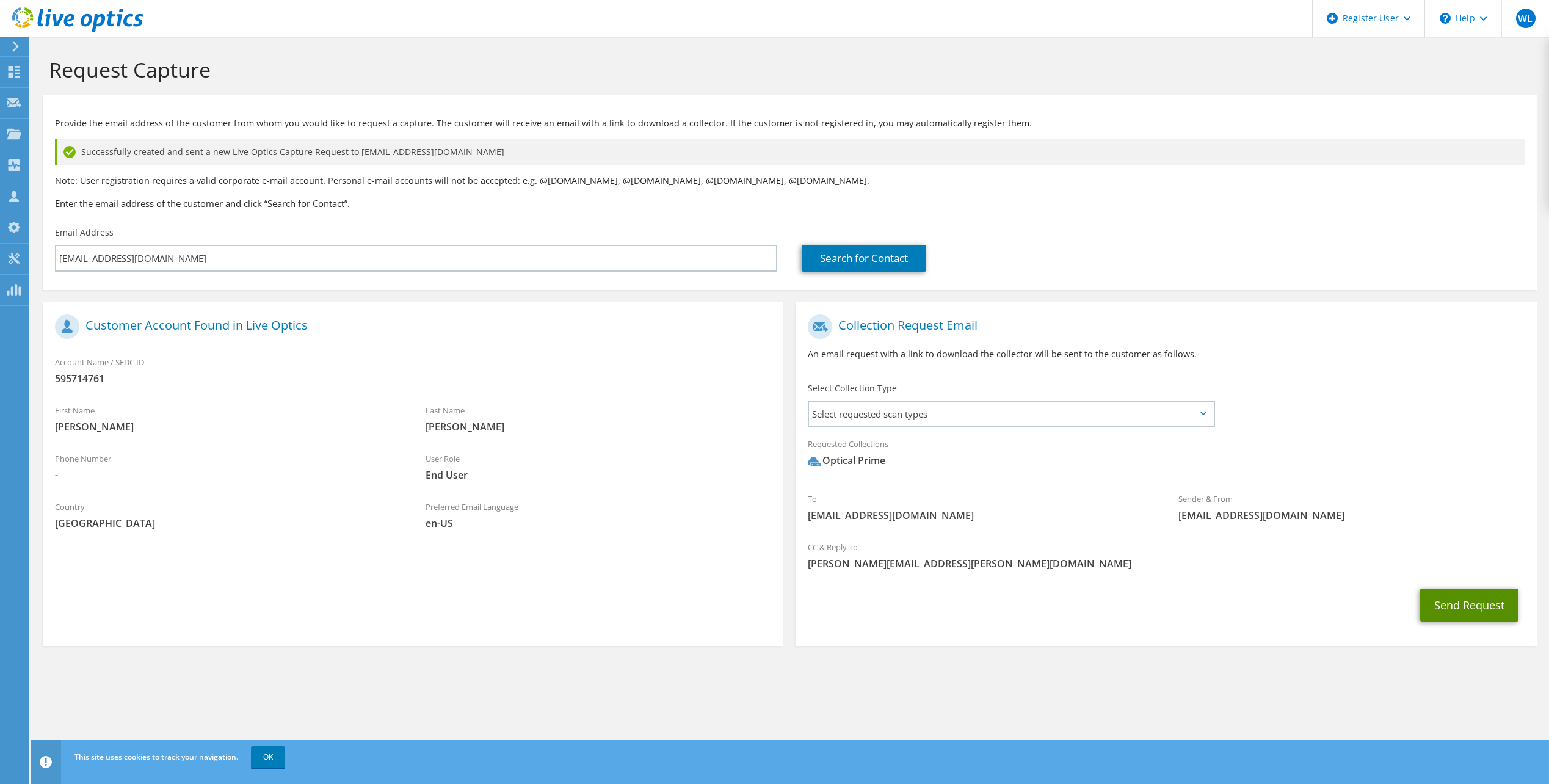
click at [1440, 610] on button "Send Request" at bounding box center [1469, 604] width 98 height 33
